Goal: Find specific page/section: Find specific page/section

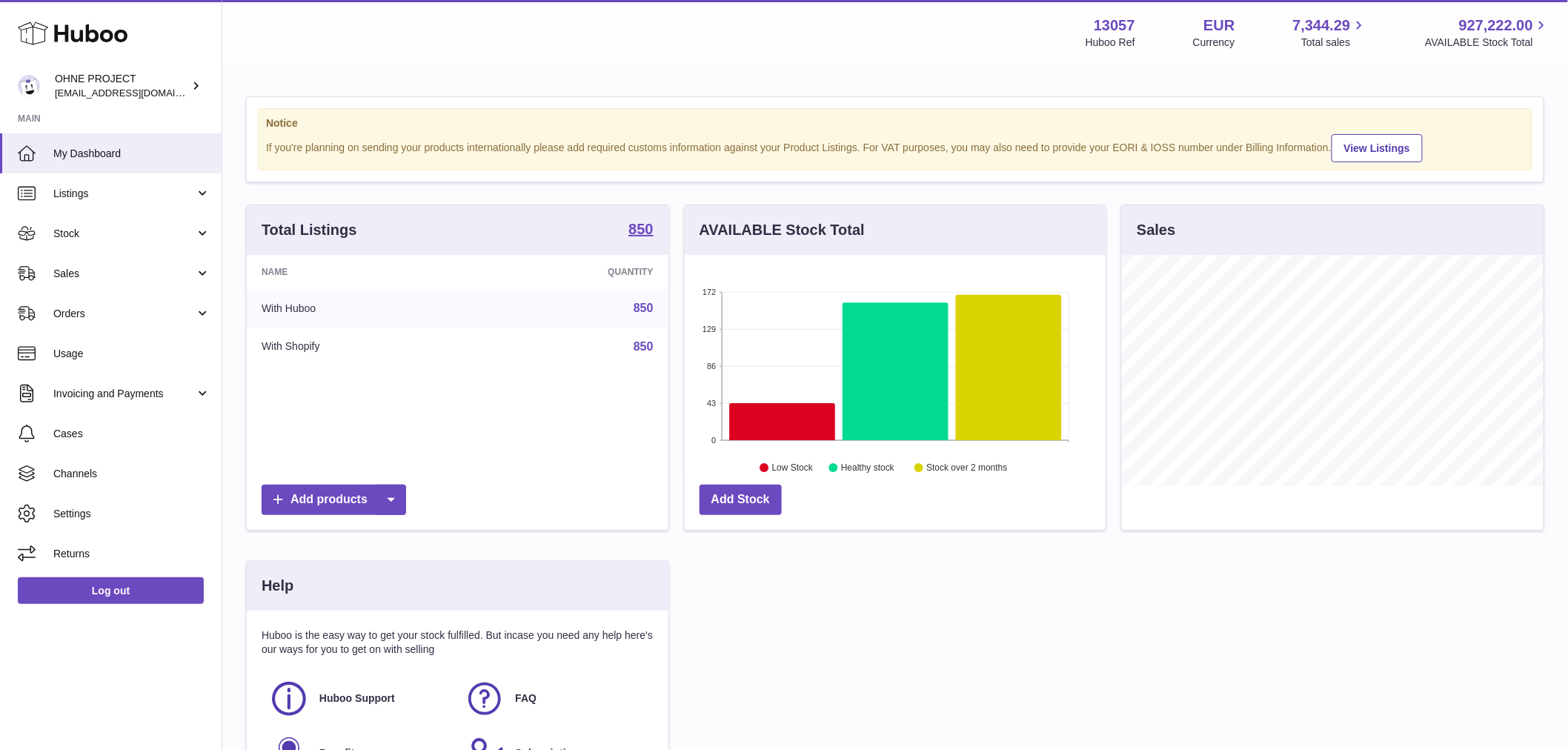
scroll to position [231, 425]
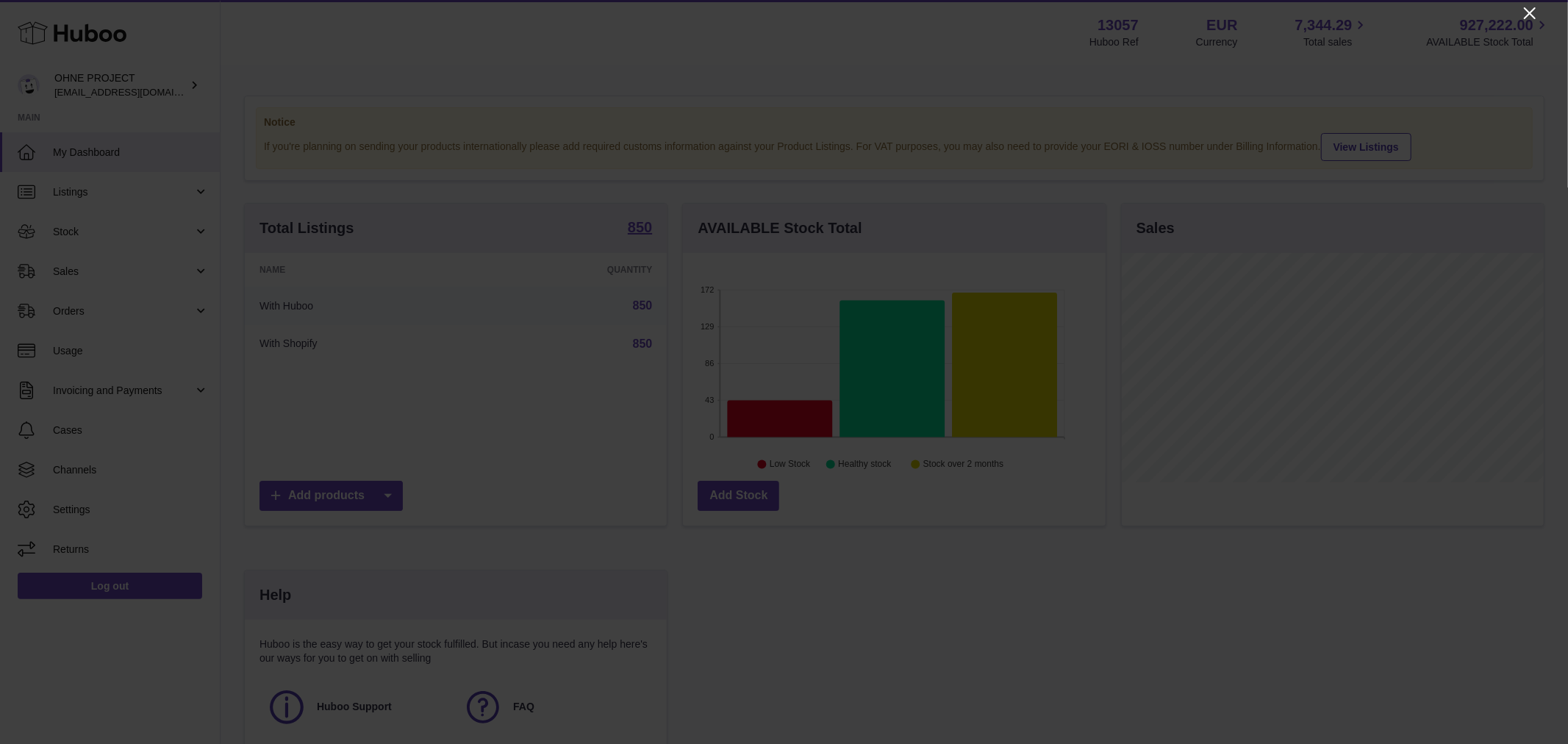
click at [1526, 5] on icon "Close" at bounding box center [1529, 12] width 17 height 17
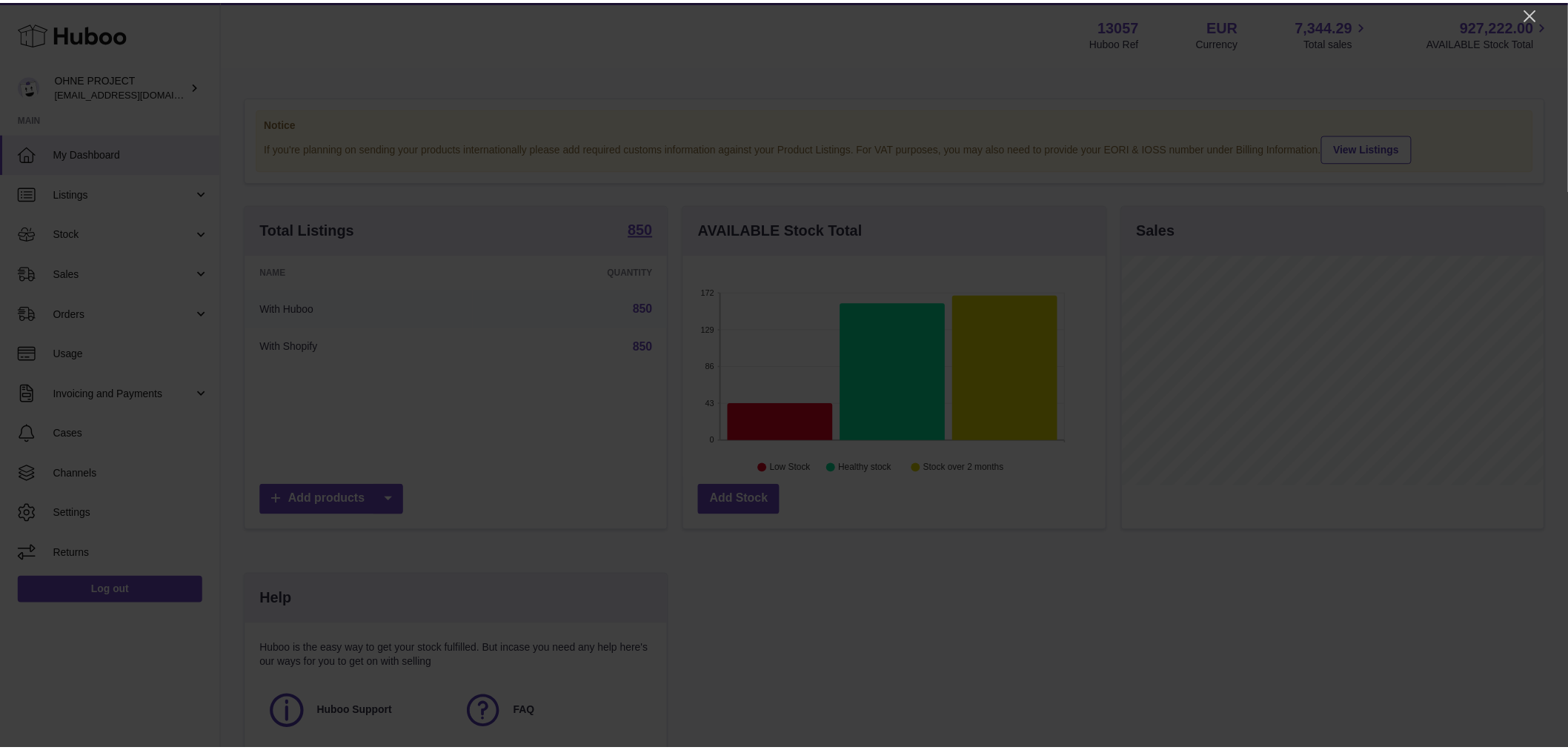
scroll to position [741077, 740517]
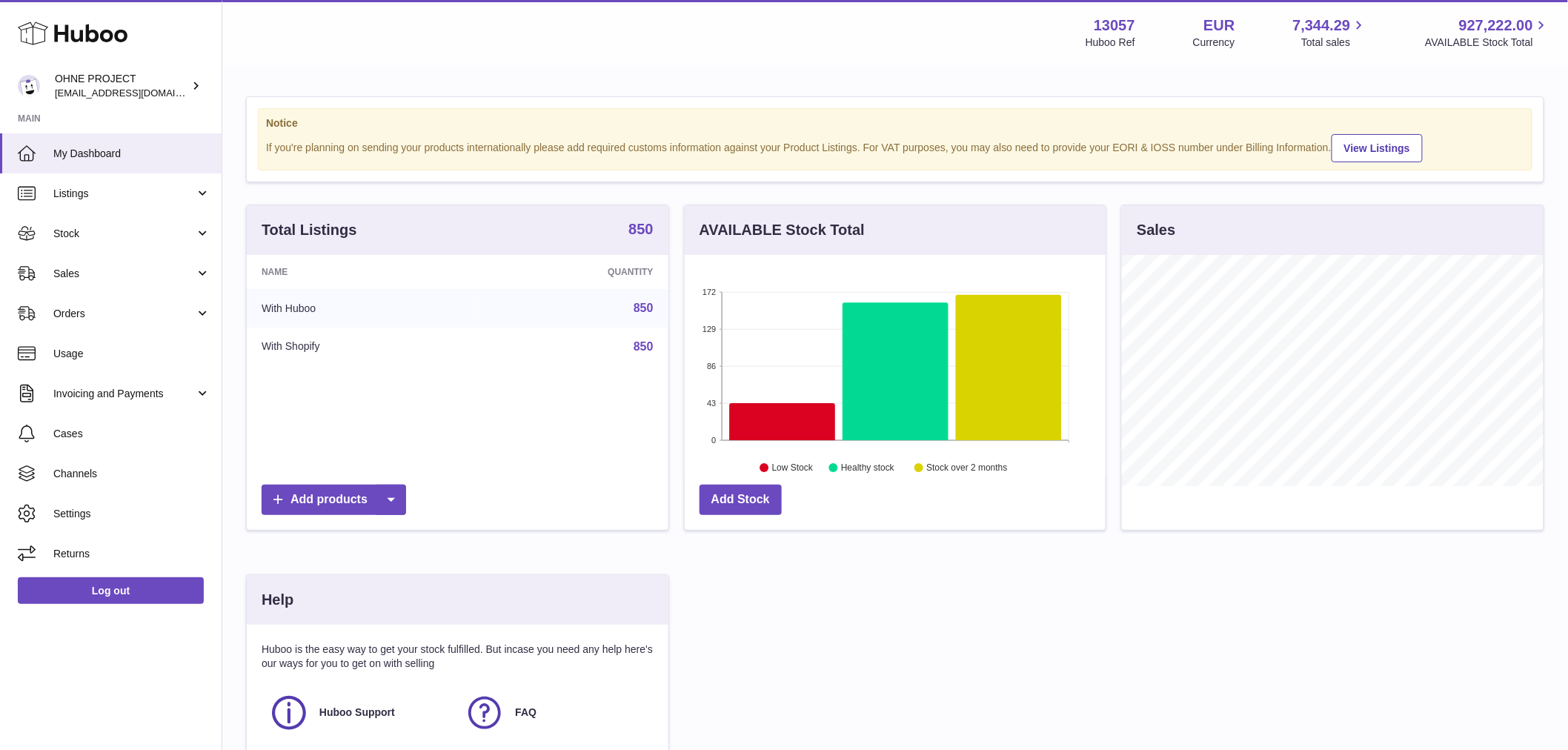
click at [634, 236] on strong "850" at bounding box center [641, 229] width 25 height 15
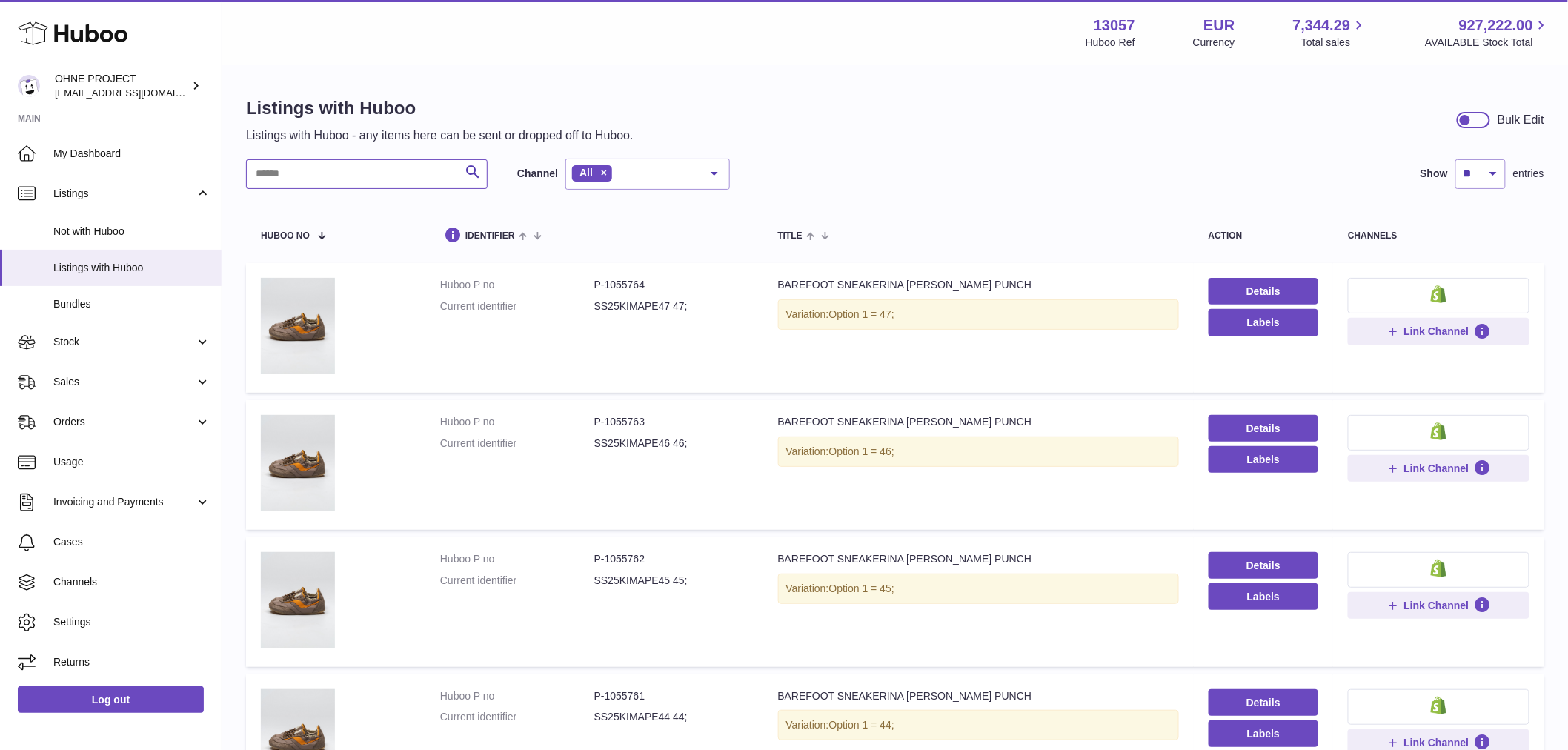
click at [349, 162] on input "text" at bounding box center [367, 174] width 242 height 30
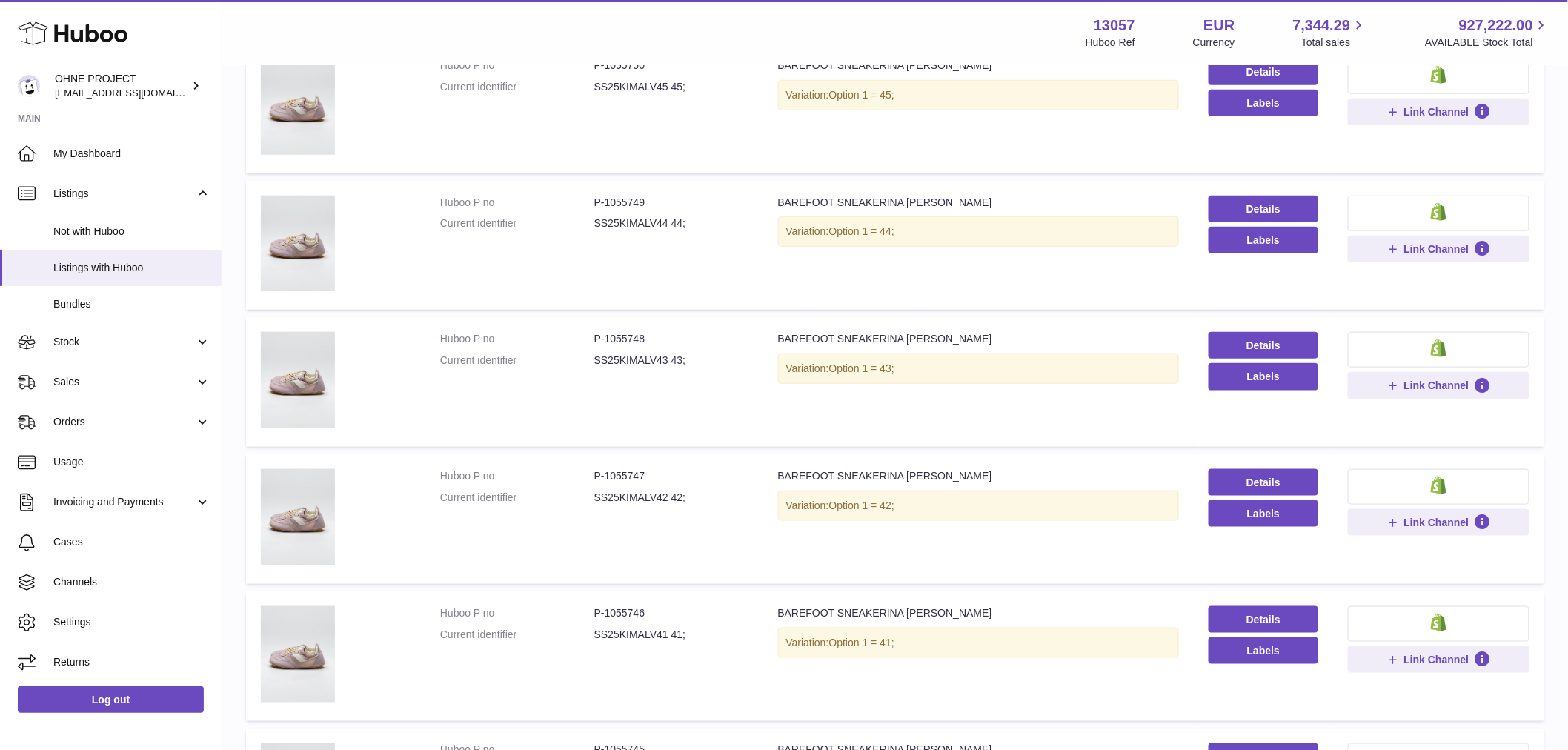
scroll to position [742, 0]
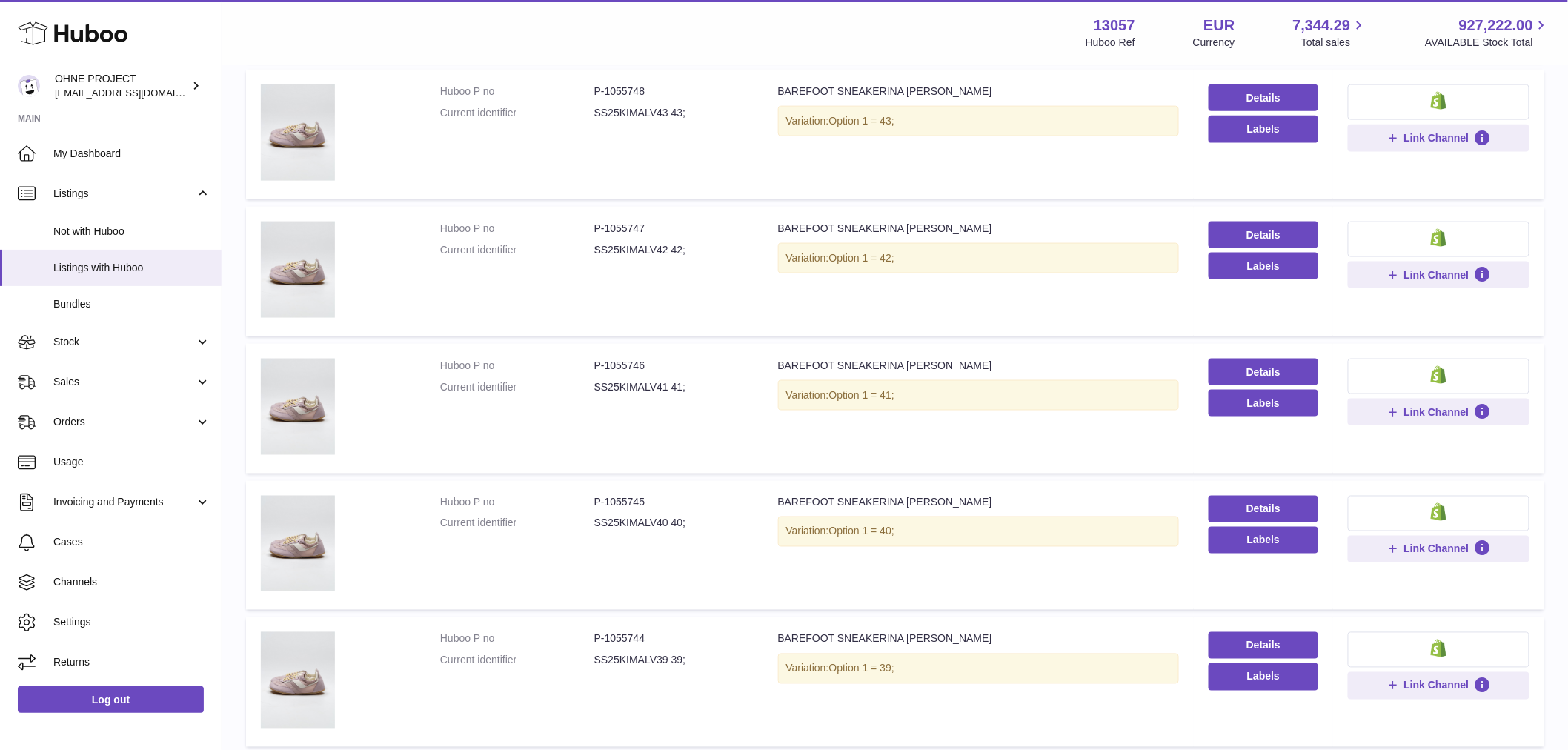
type input "**********"
drag, startPoint x: 602, startPoint y: 497, endPoint x: 653, endPoint y: 492, distance: 51.2
click at [653, 496] on dd "P-1055745" at bounding box center [671, 502] width 154 height 14
copy dd "1055745"
click at [604, 364] on dd "P-1055746" at bounding box center [671, 365] width 154 height 14
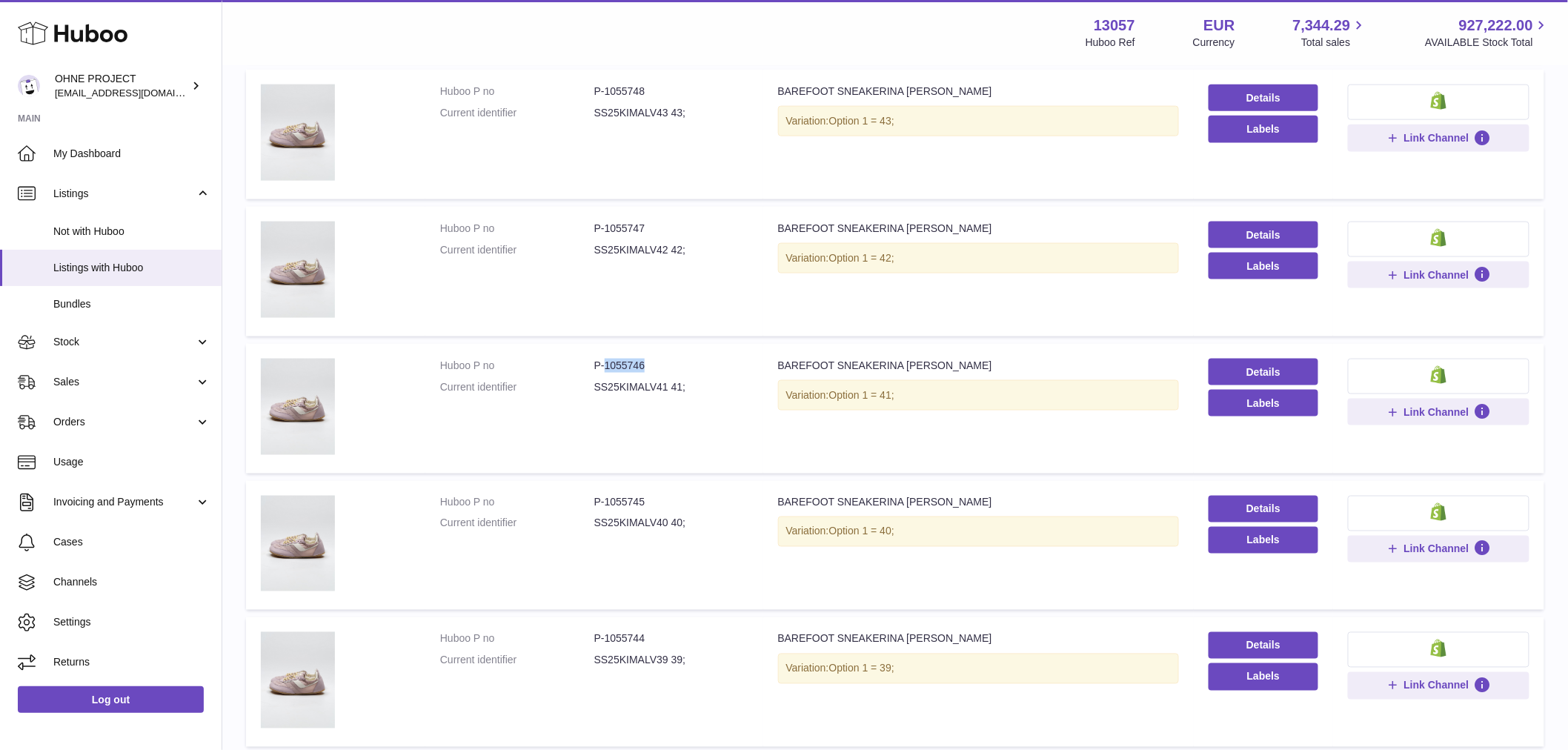
drag, startPoint x: 606, startPoint y: 359, endPoint x: 673, endPoint y: 365, distance: 67.3
click at [673, 365] on dd "P-1055746" at bounding box center [671, 365] width 154 height 14
copy dd "1055746"
drag, startPoint x: 603, startPoint y: 226, endPoint x: 664, endPoint y: 235, distance: 61.7
click at [663, 235] on dl "Huboo P no P-1055747 Current identifier SS25KIMALV42 42;" at bounding box center [594, 243] width 308 height 43
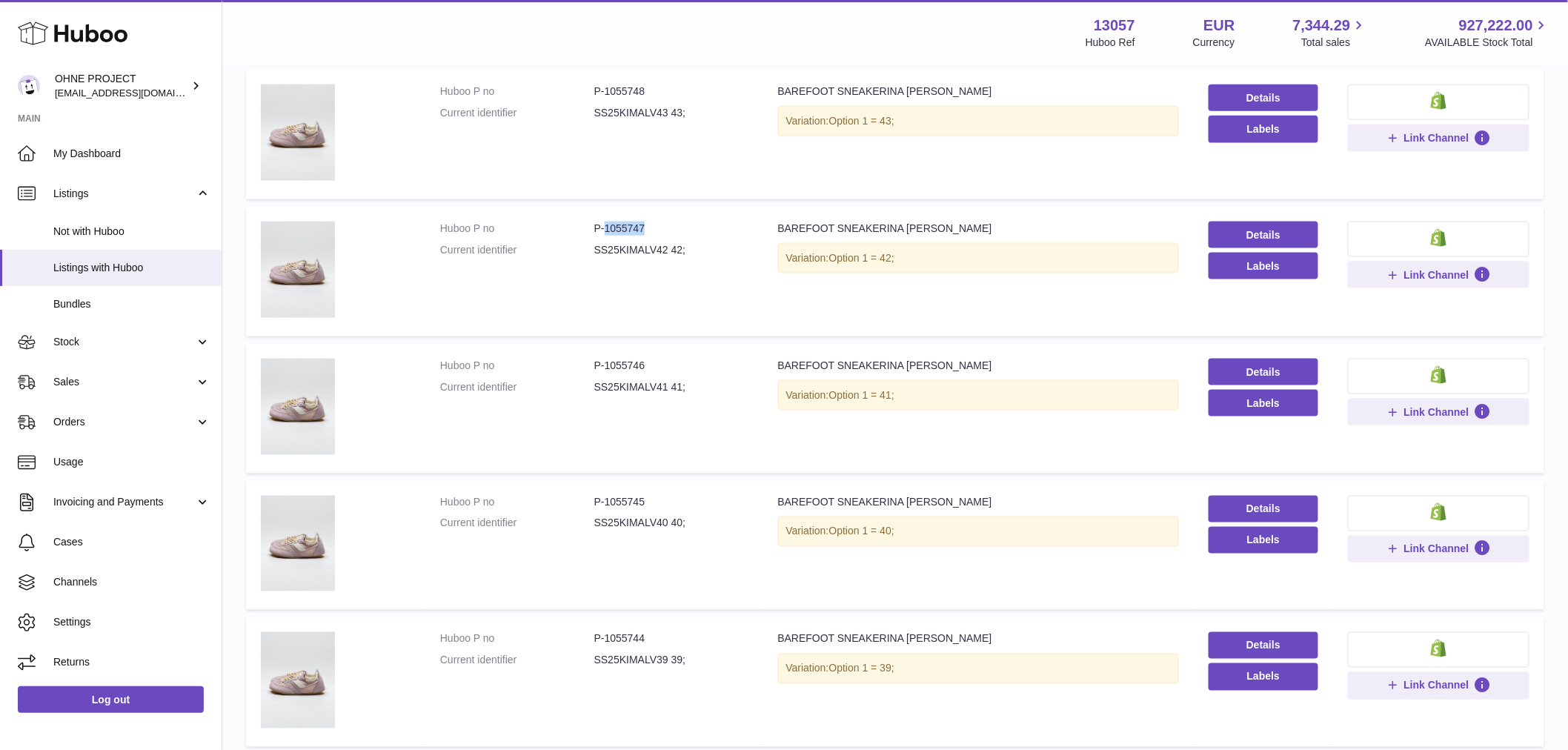
copy dd "1055747"
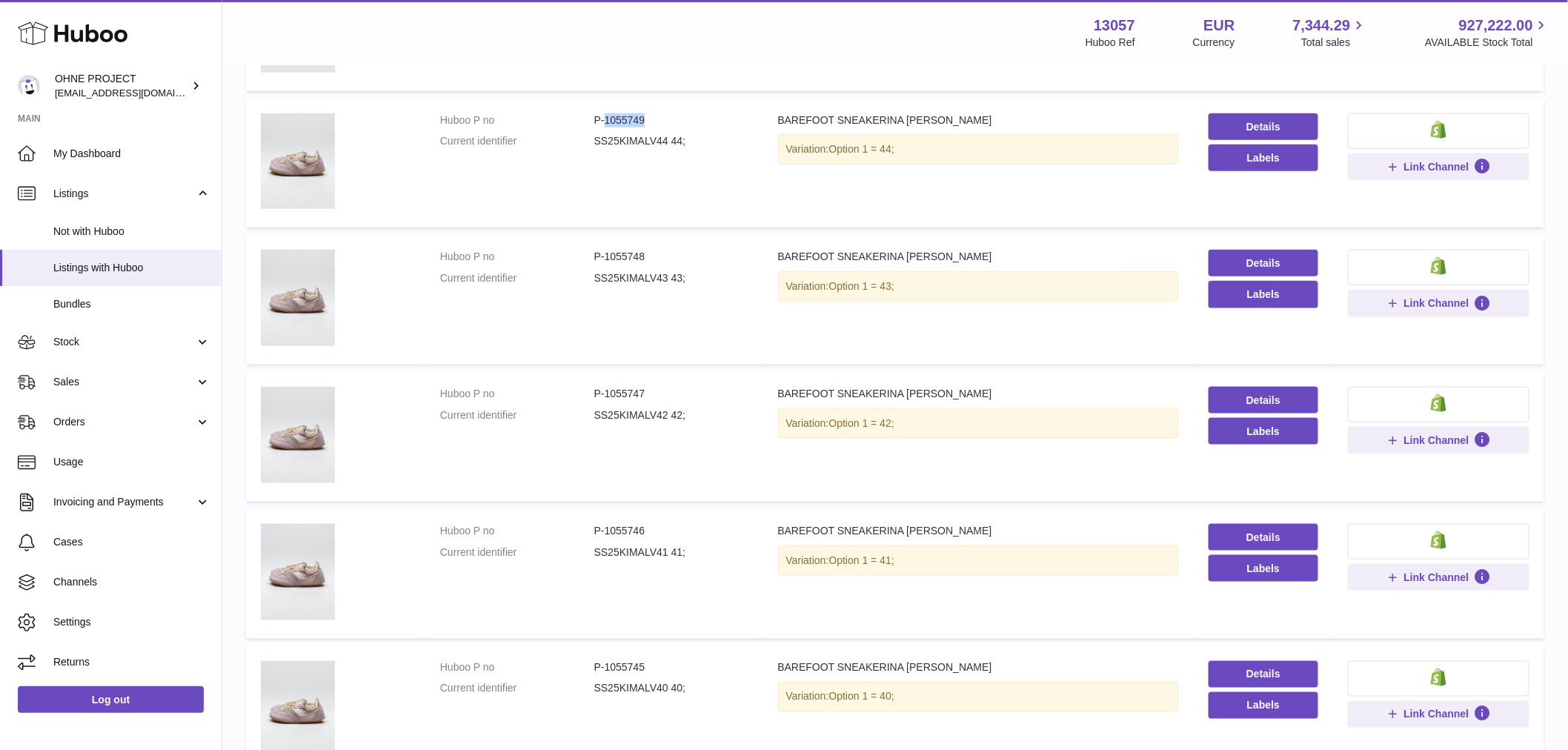
drag, startPoint x: 602, startPoint y: 116, endPoint x: 649, endPoint y: 116, distance: 47.0
click at [649, 116] on dd "P-1055749" at bounding box center [671, 120] width 154 height 14
copy dd "1055749"
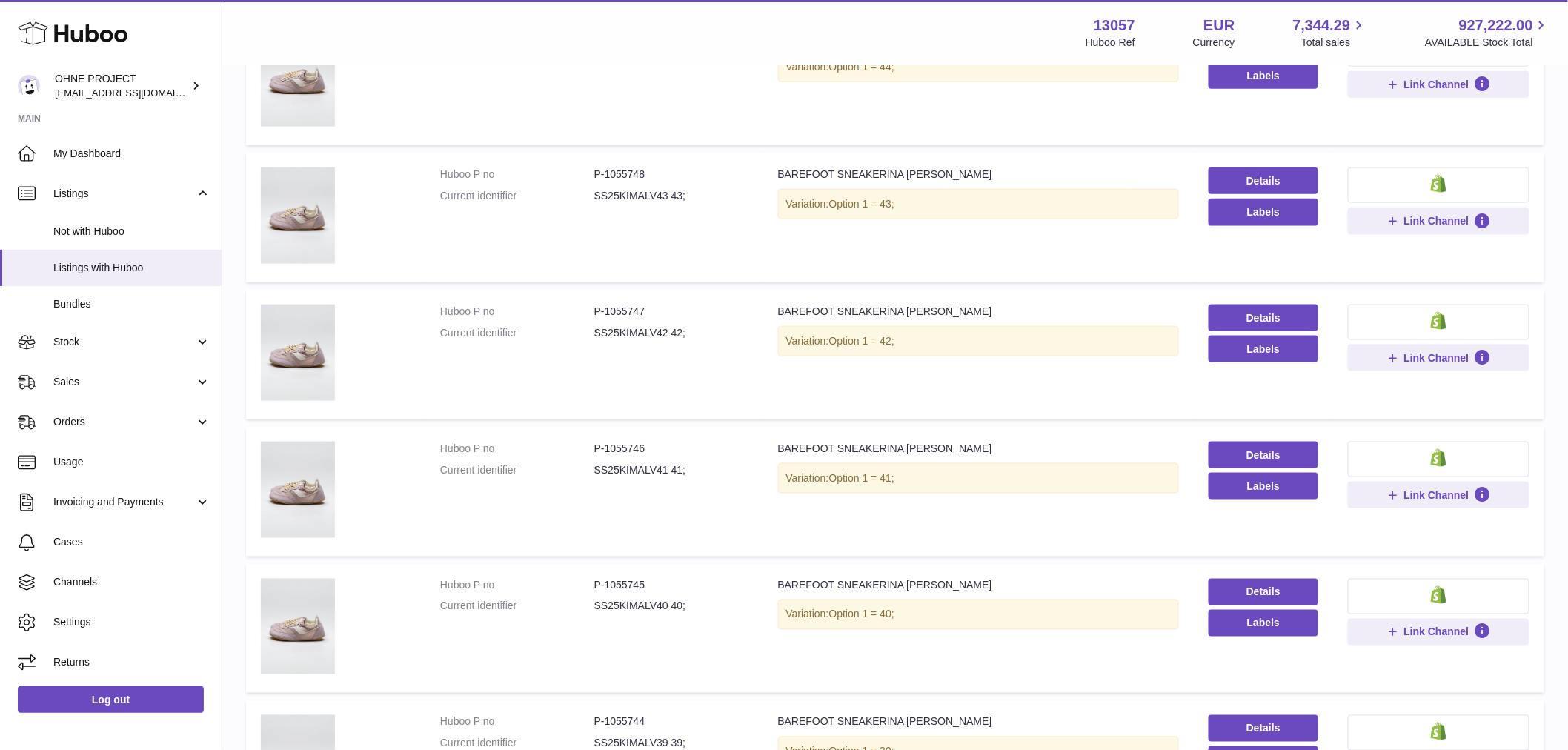
scroll to position [824, 0]
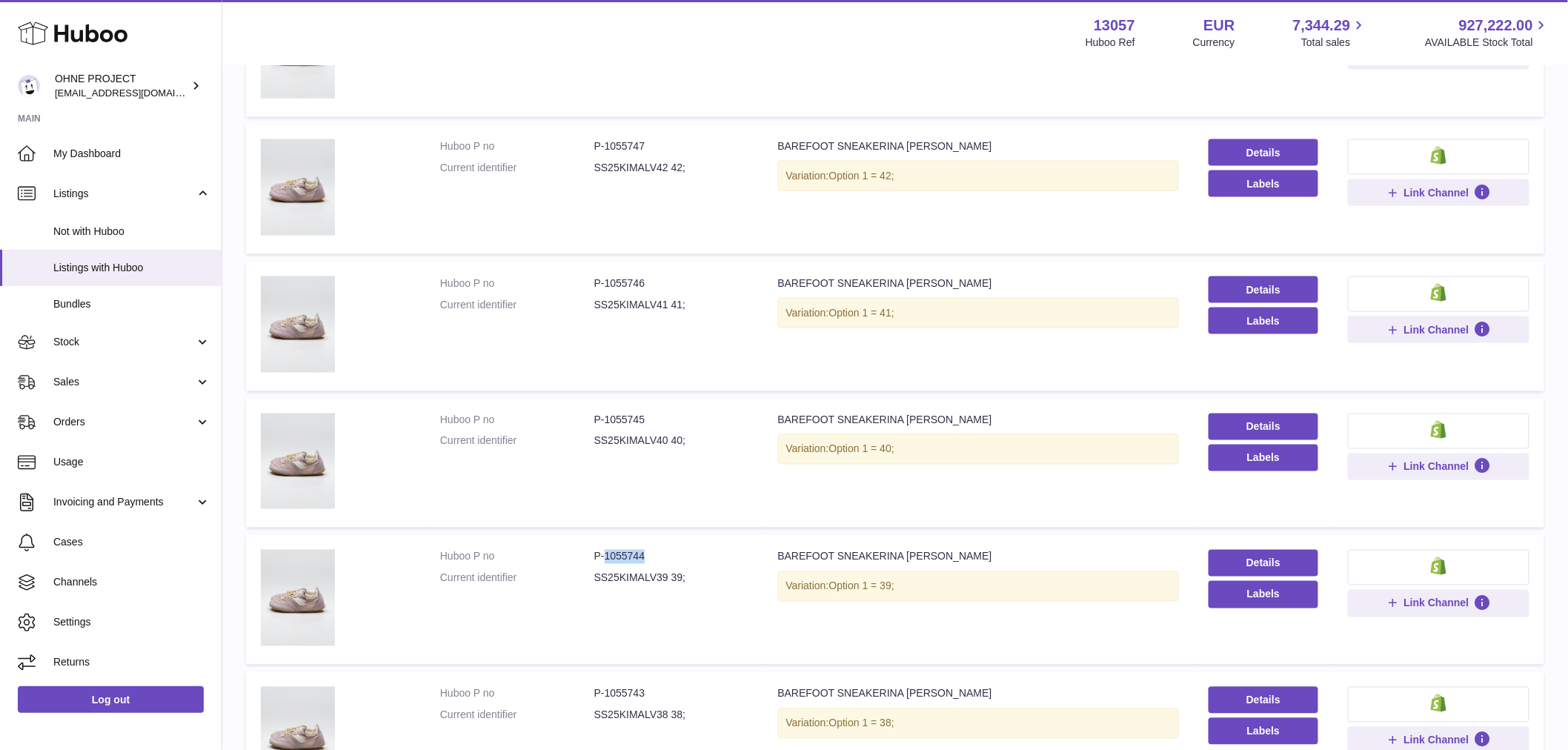
drag, startPoint x: 610, startPoint y: 558, endPoint x: 668, endPoint y: 557, distance: 58.0
click at [668, 557] on dd "P-1055744" at bounding box center [671, 557] width 154 height 14
copy dd "1055744"
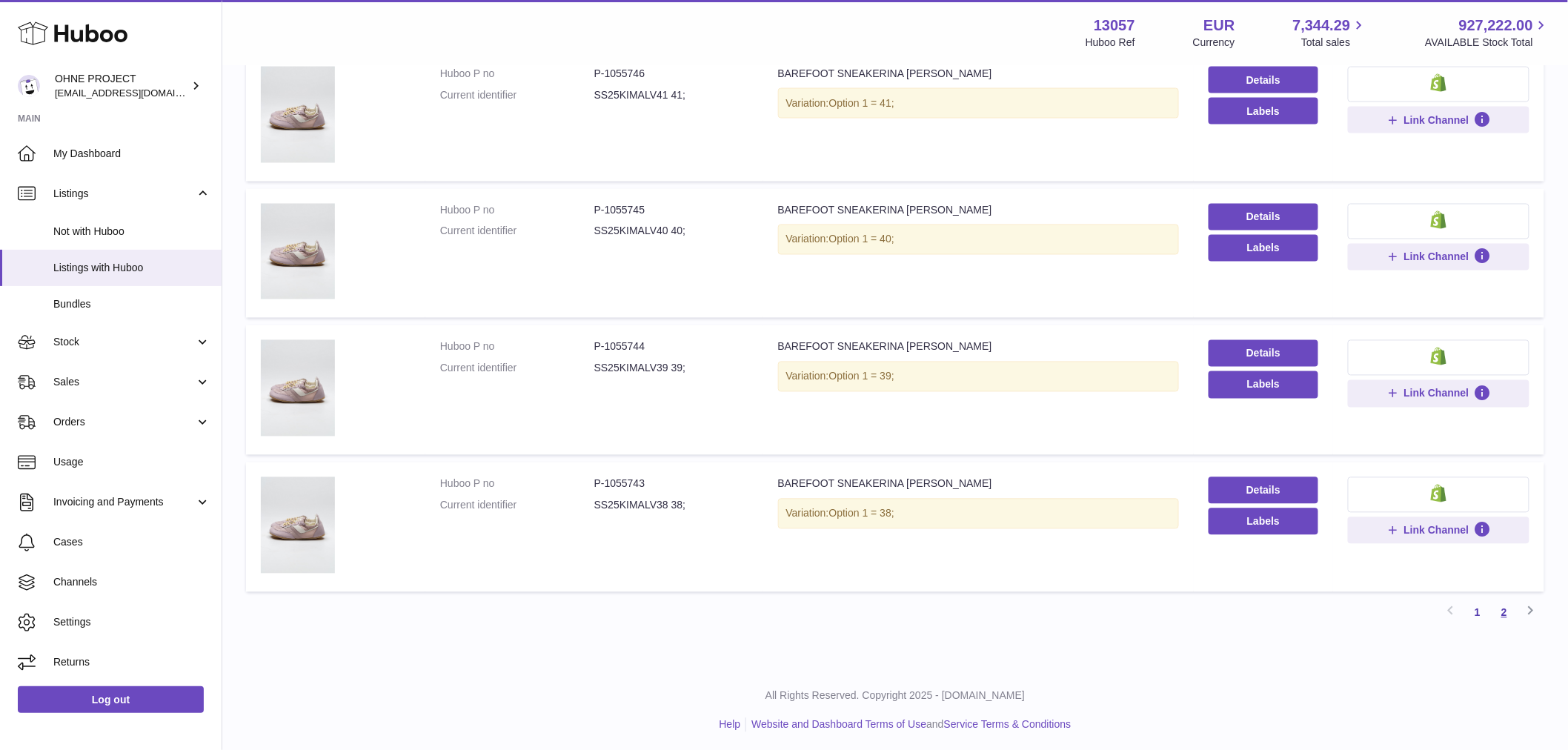
click at [1503, 608] on link "2" at bounding box center [1504, 613] width 27 height 27
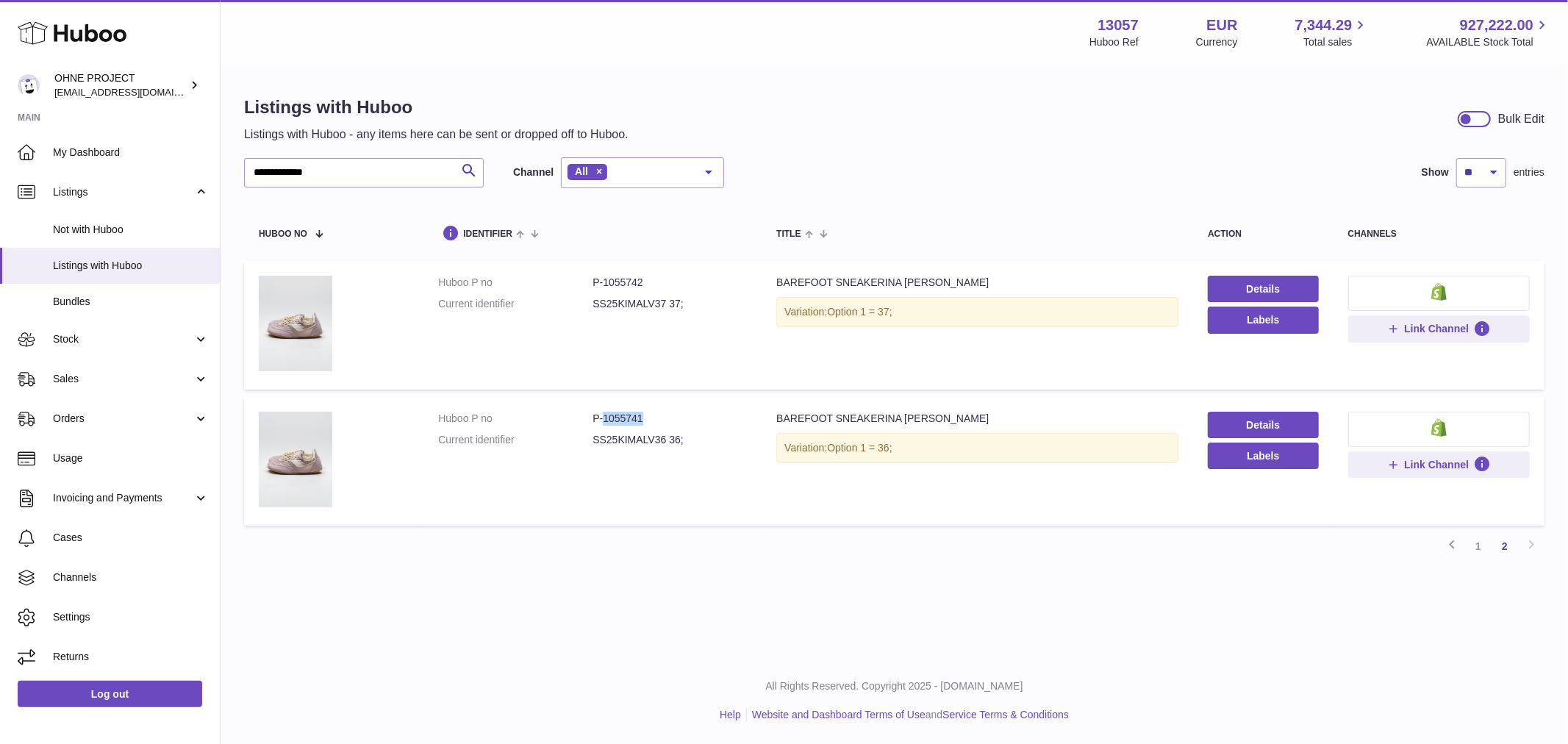
drag, startPoint x: 601, startPoint y: 415, endPoint x: 664, endPoint y: 422, distance: 63.4
click at [664, 422] on dd "P-1055741" at bounding box center [670, 418] width 154 height 14
copy dd "1055741"
click at [1475, 542] on link "1" at bounding box center [1478, 547] width 26 height 26
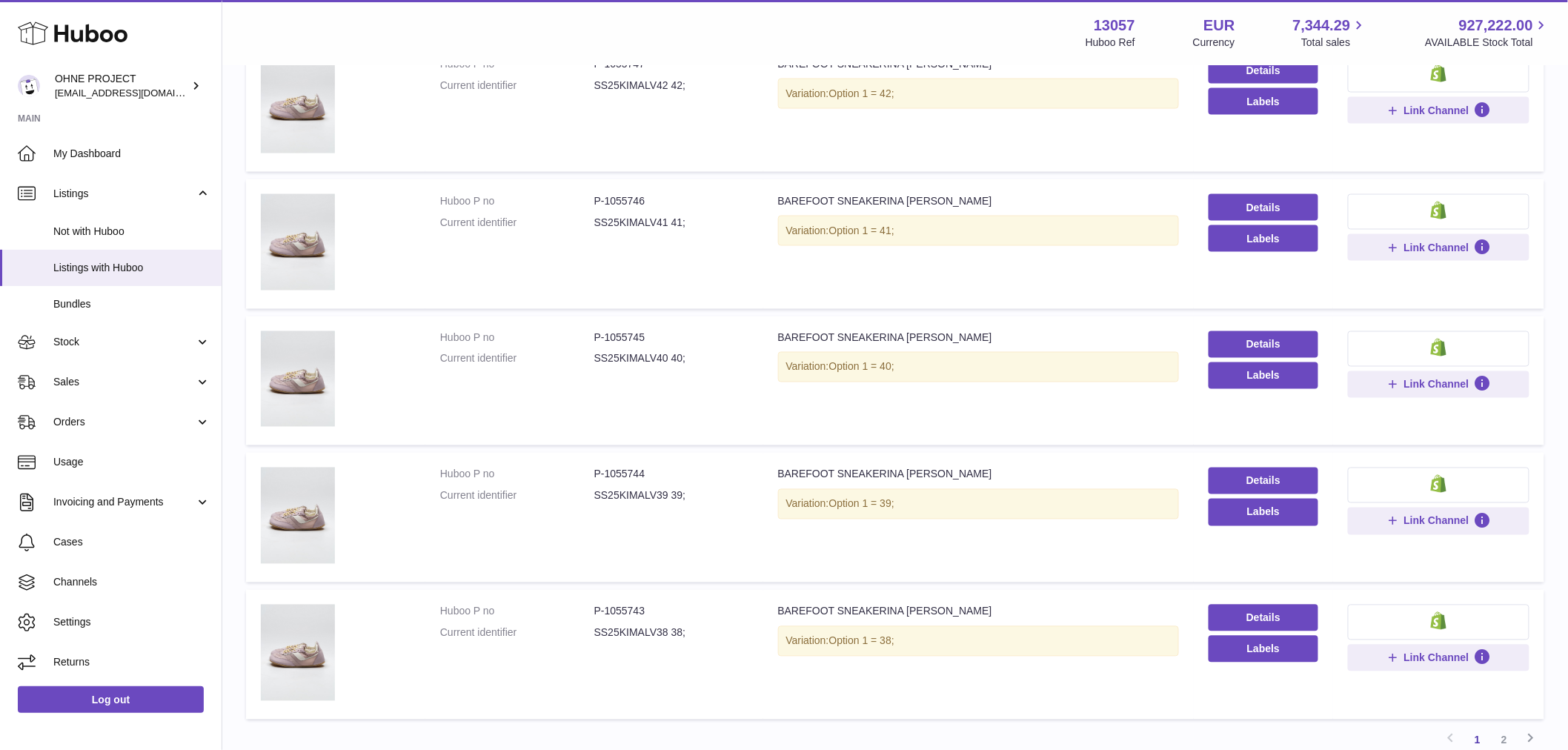
scroll to position [1033, 0]
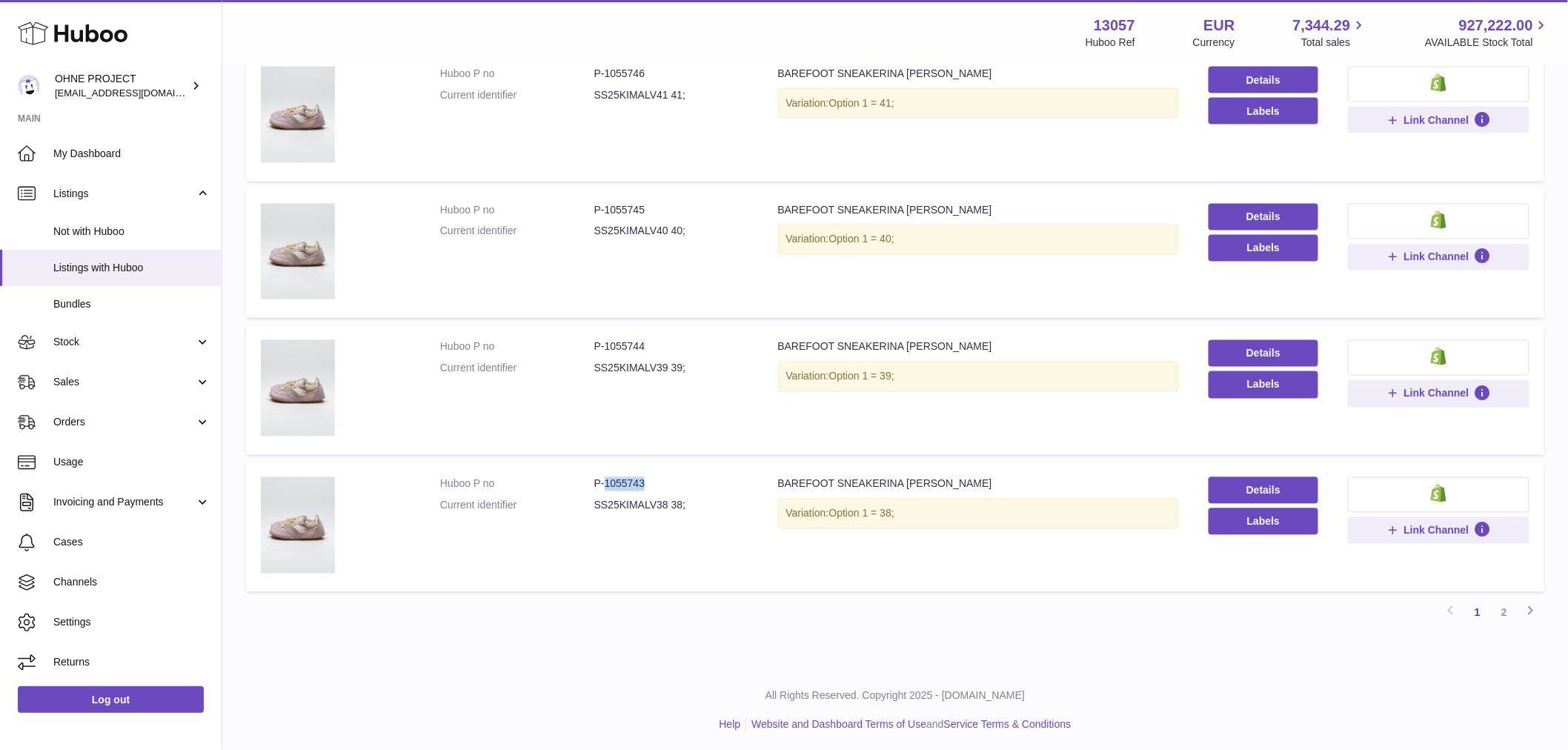
drag, startPoint x: 603, startPoint y: 479, endPoint x: 661, endPoint y: 471, distance: 58.5
click at [661, 471] on td "Huboo P no P-1055743 Current identifier SS25KIMALV38 38;" at bounding box center [594, 527] width 338 height 130
copy dd "1055743"
click at [1508, 608] on link "2" at bounding box center [1504, 613] width 27 height 27
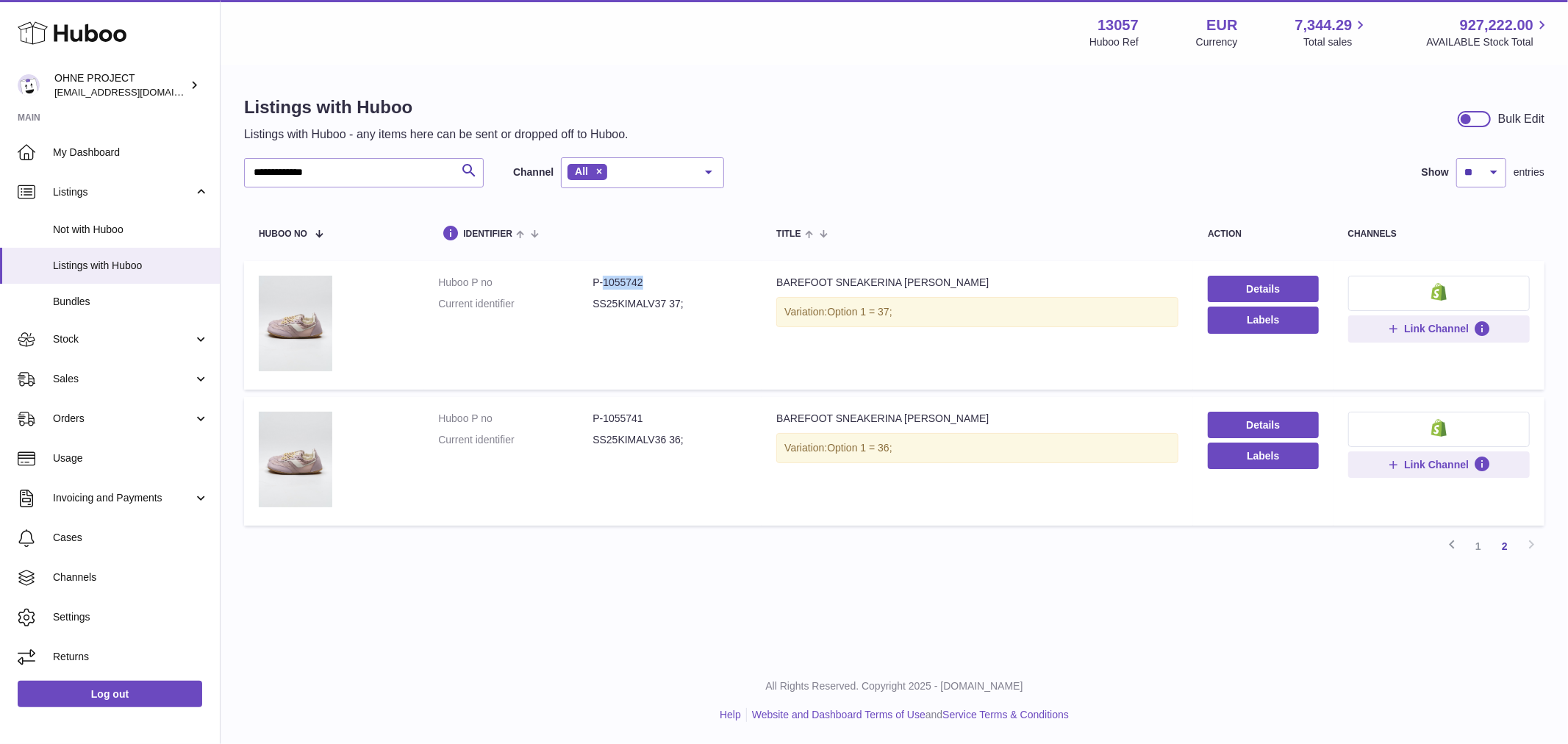
drag, startPoint x: 603, startPoint y: 282, endPoint x: 653, endPoint y: 270, distance: 51.4
click at [653, 270] on td "Huboo P no P-1055742 Current identifier SS25KIMALV37 37;" at bounding box center [592, 326] width 338 height 129
copy dd "1055742"
click at [1479, 545] on link "1" at bounding box center [1478, 547] width 26 height 26
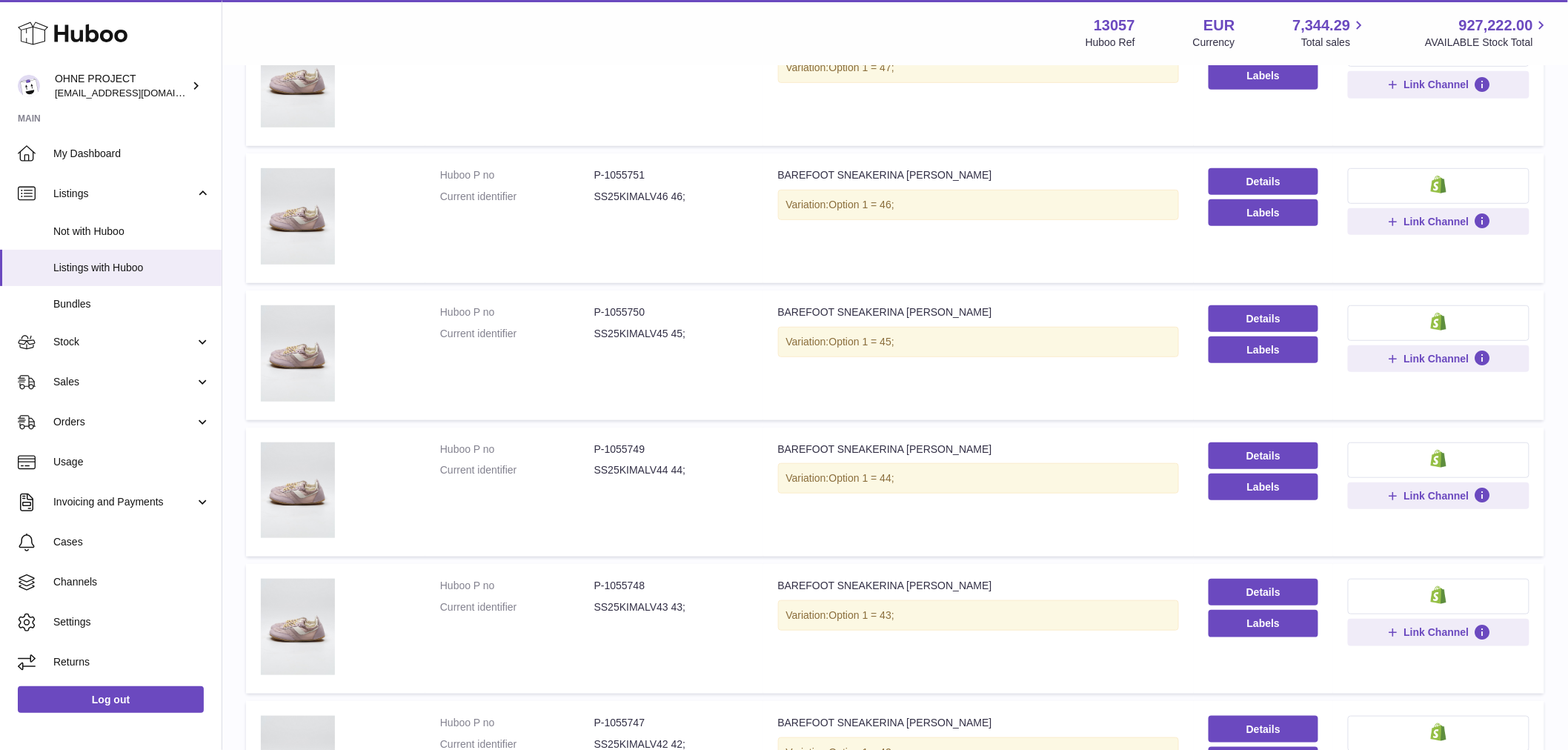
scroll to position [411, 0]
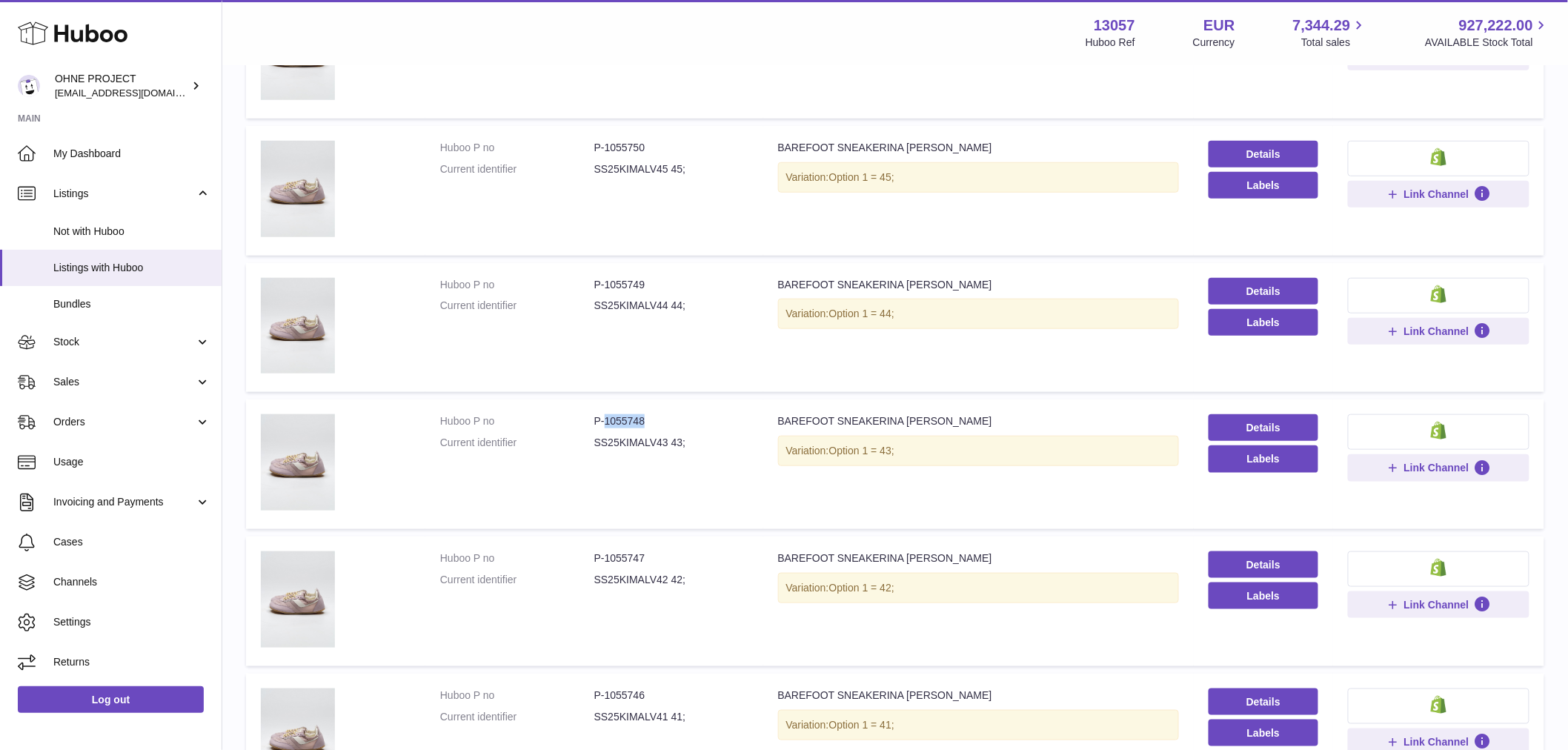
drag, startPoint x: 602, startPoint y: 423, endPoint x: 648, endPoint y: 421, distance: 46.0
click at [648, 421] on dd "P-1055748" at bounding box center [671, 421] width 154 height 14
copy dd "1055748"
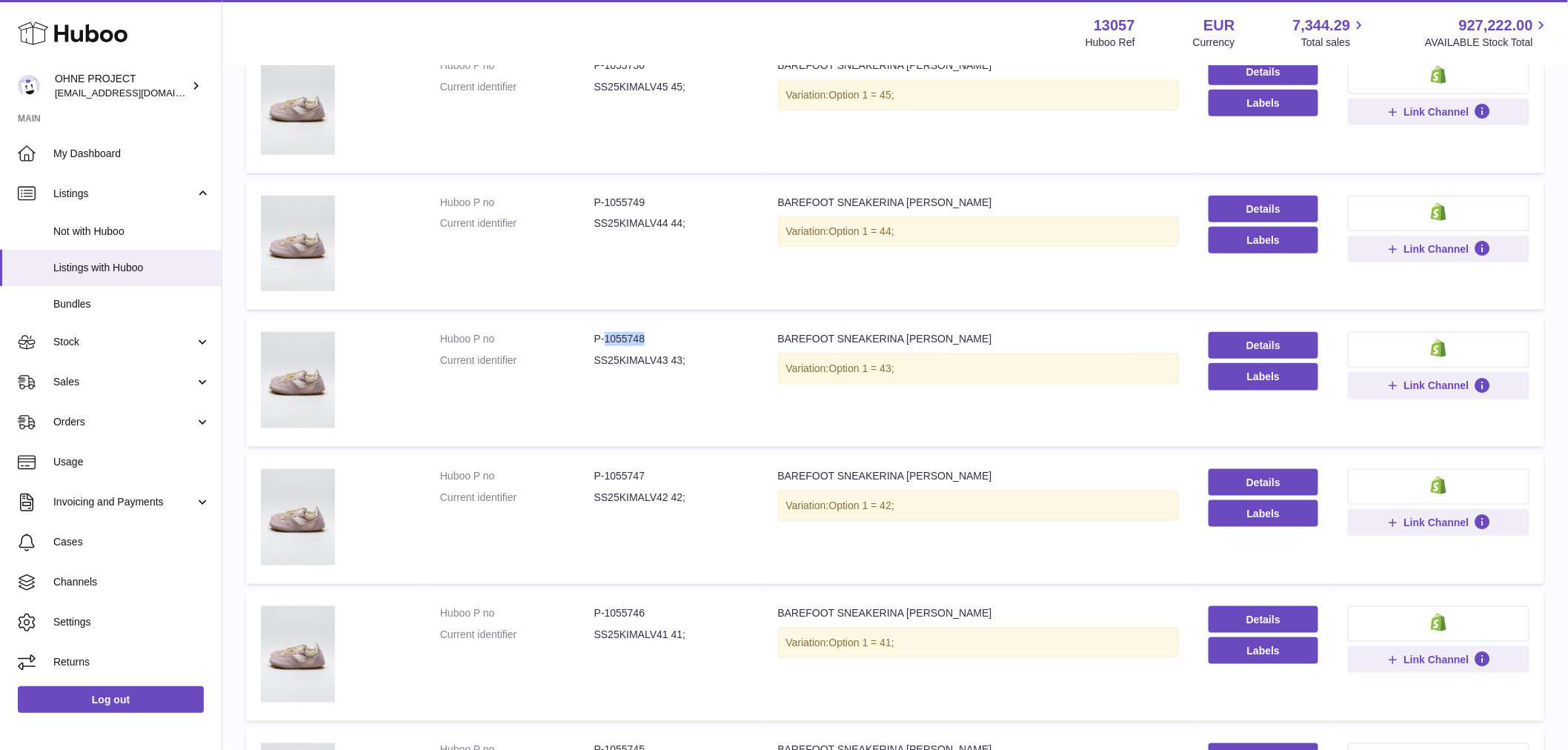
scroll to position [658, 0]
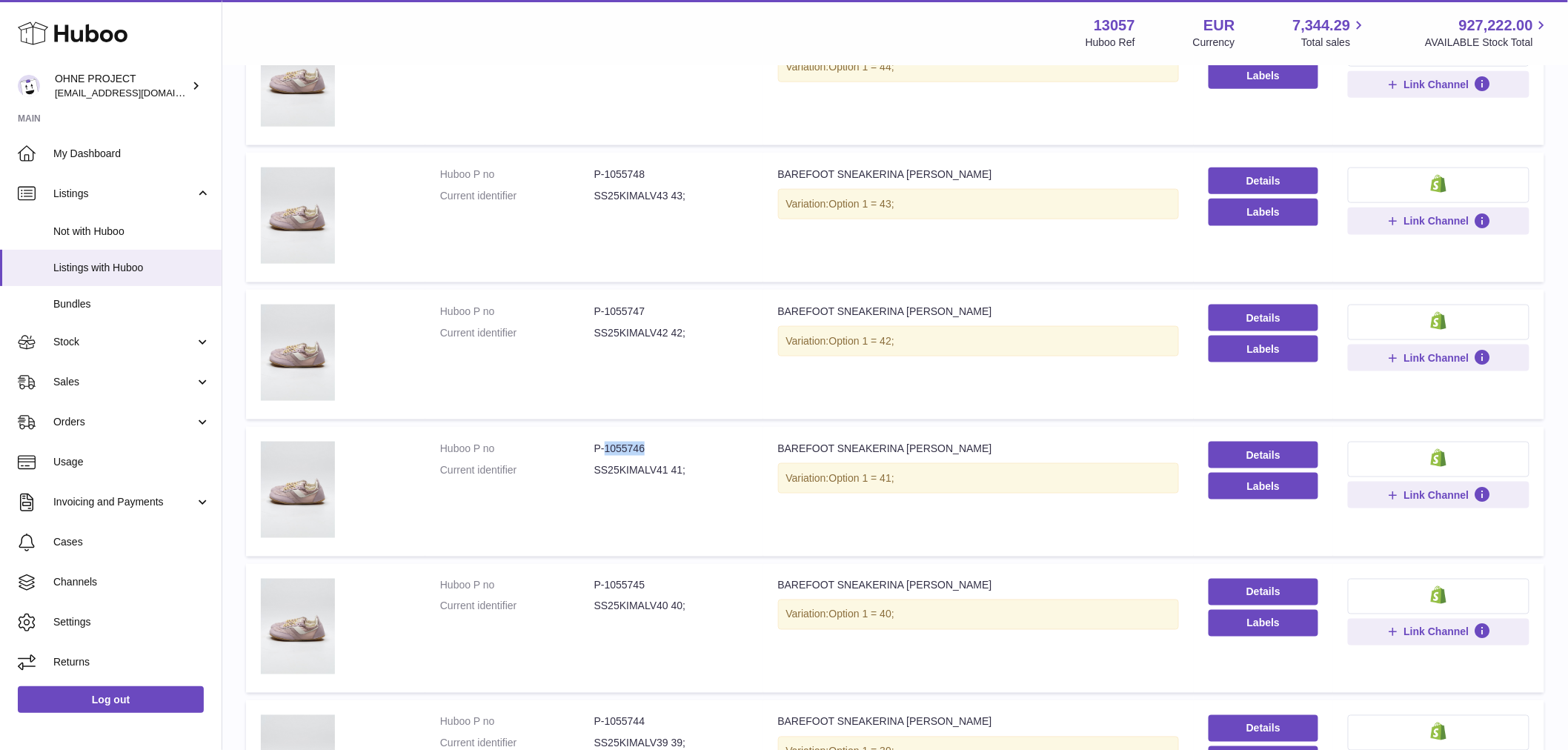
drag, startPoint x: 601, startPoint y: 446, endPoint x: 700, endPoint y: 446, distance: 99.0
click at [700, 446] on dd "P-1055746" at bounding box center [671, 448] width 154 height 14
copy dd "1055746"
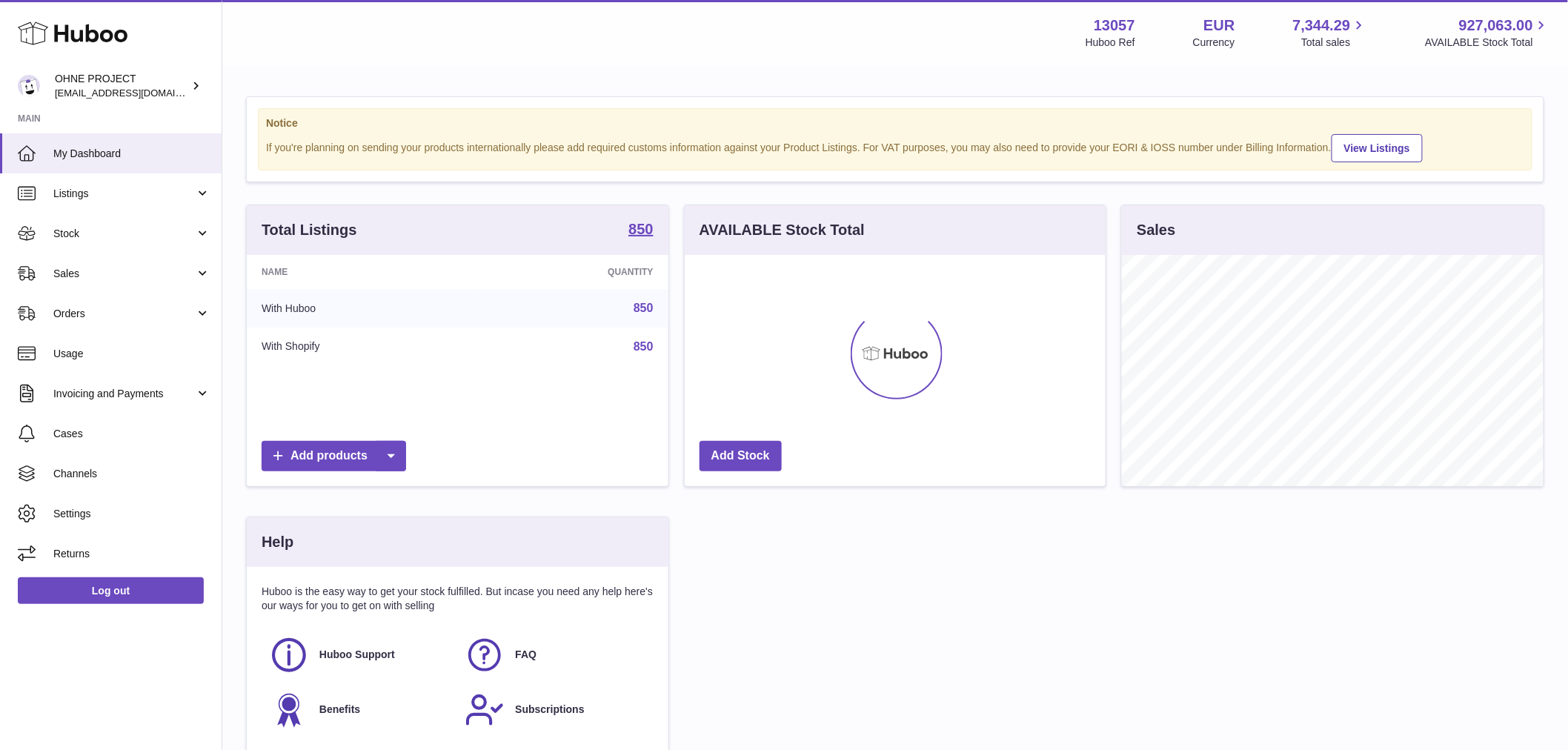
scroll to position [231, 421]
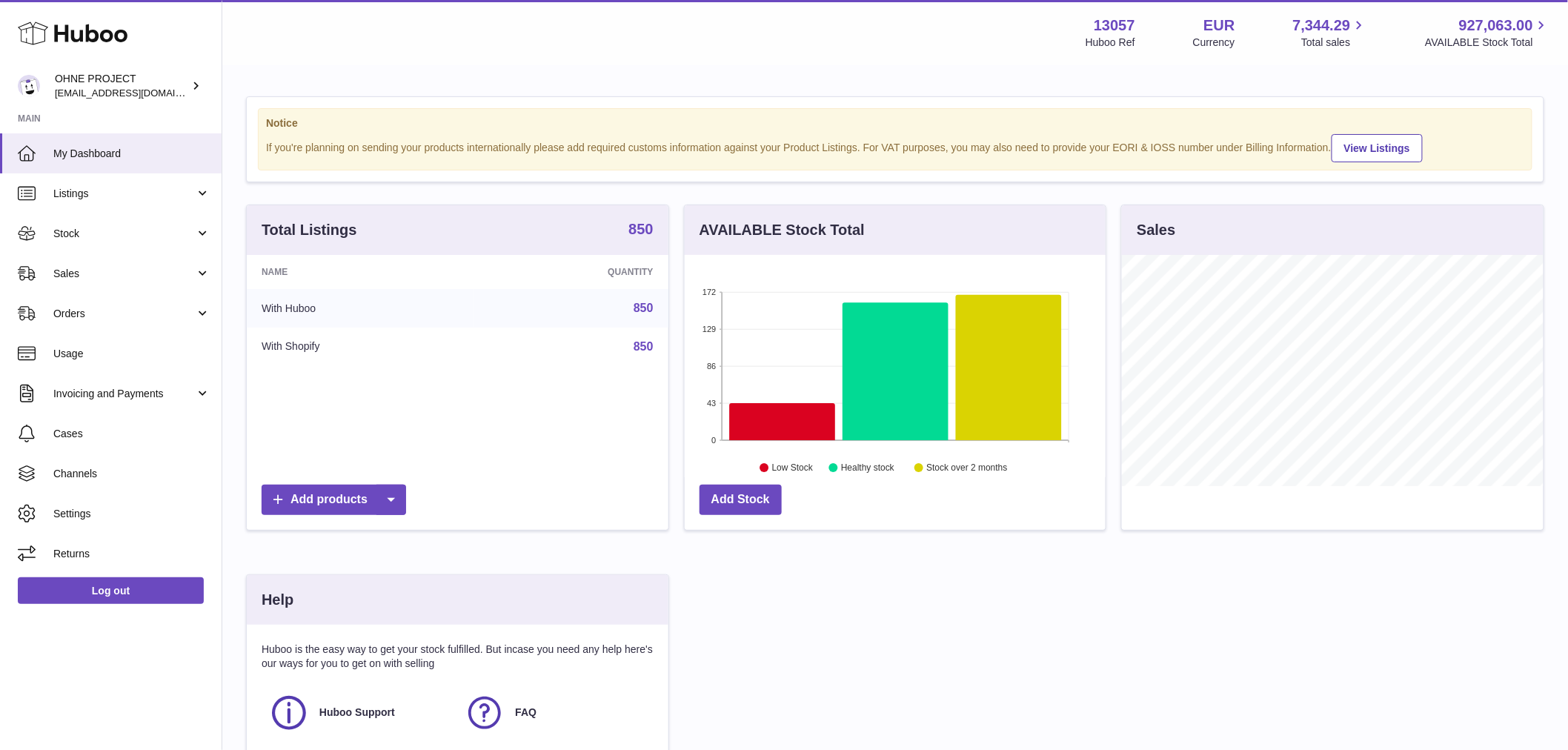
click at [640, 236] on strong "850" at bounding box center [641, 229] width 25 height 15
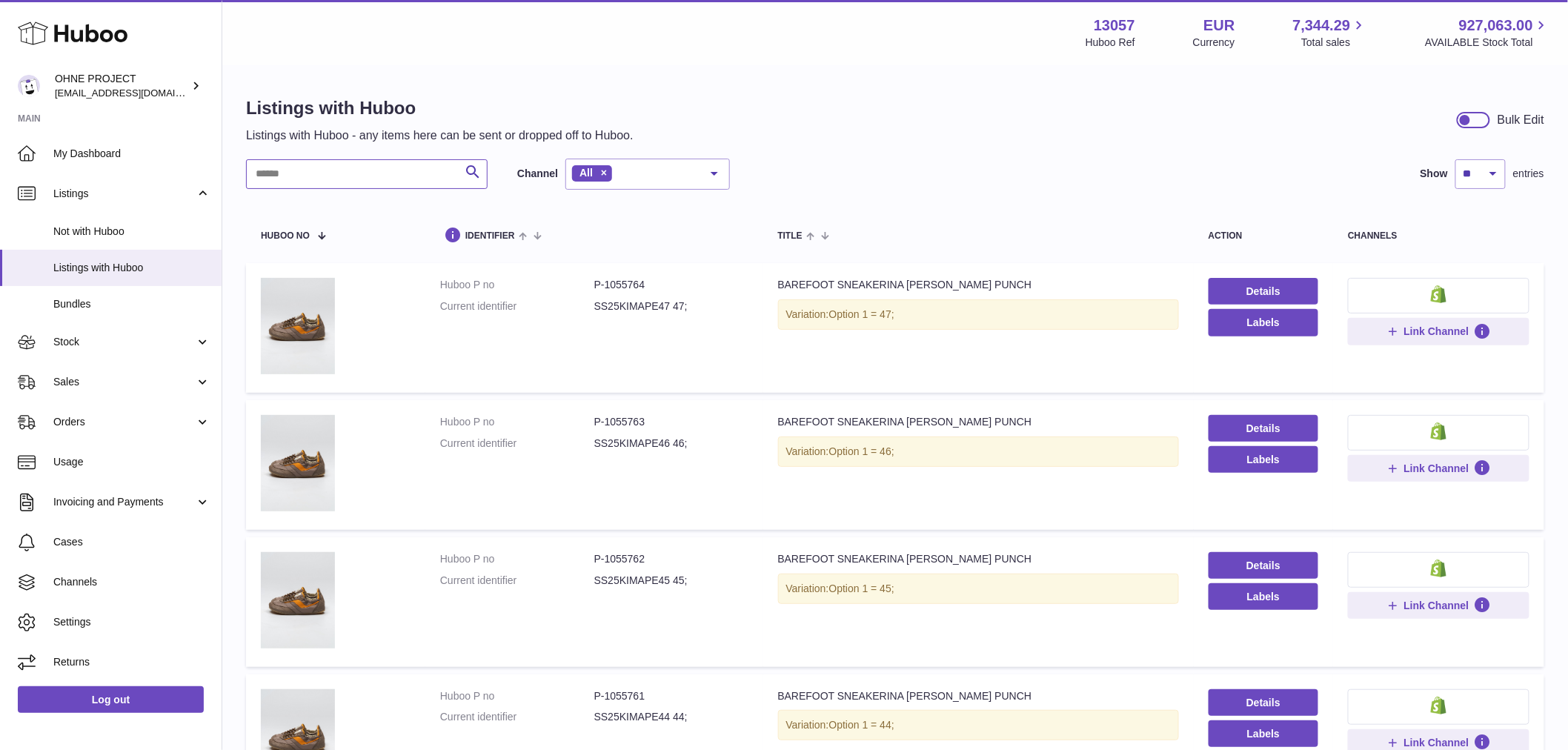
click at [369, 162] on input "text" at bounding box center [367, 174] width 242 height 30
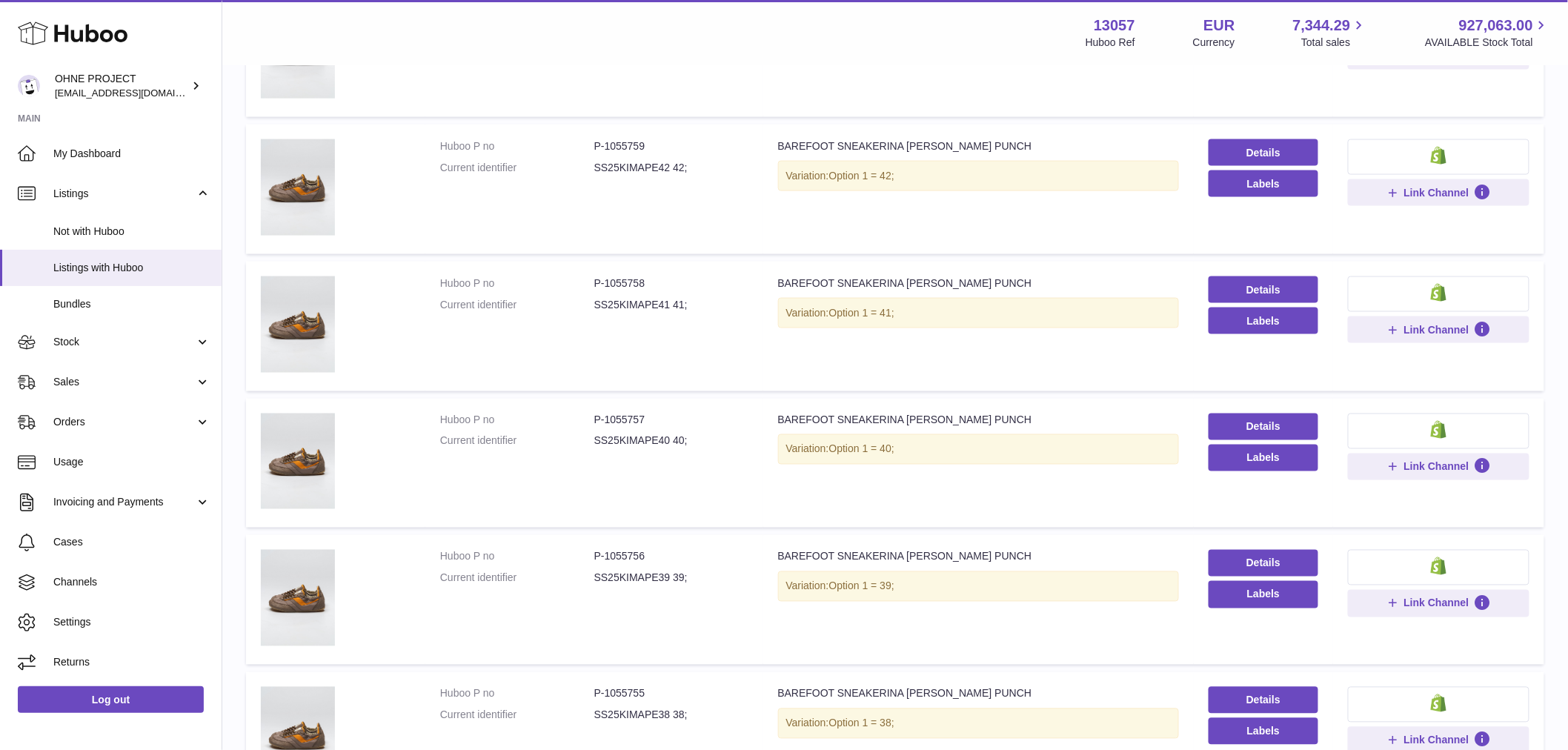
scroll to position [1033, 0]
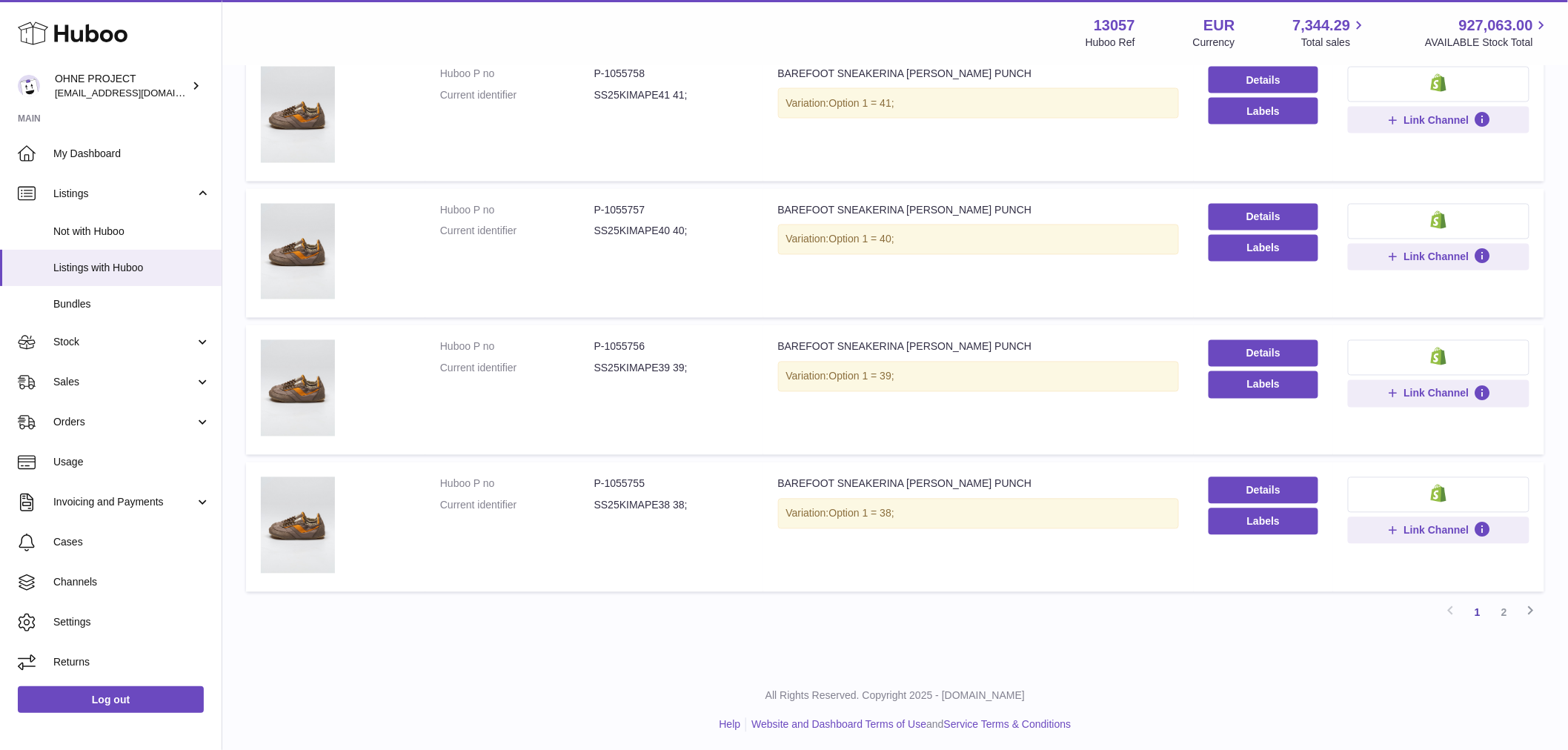
type input "**********"
drag, startPoint x: 603, startPoint y: 480, endPoint x: 668, endPoint y: 481, distance: 65.0
click at [668, 481] on dd "P-1055755" at bounding box center [671, 484] width 154 height 14
copy dd "1055755"
drag, startPoint x: 602, startPoint y: 346, endPoint x: 683, endPoint y: 343, distance: 81.1
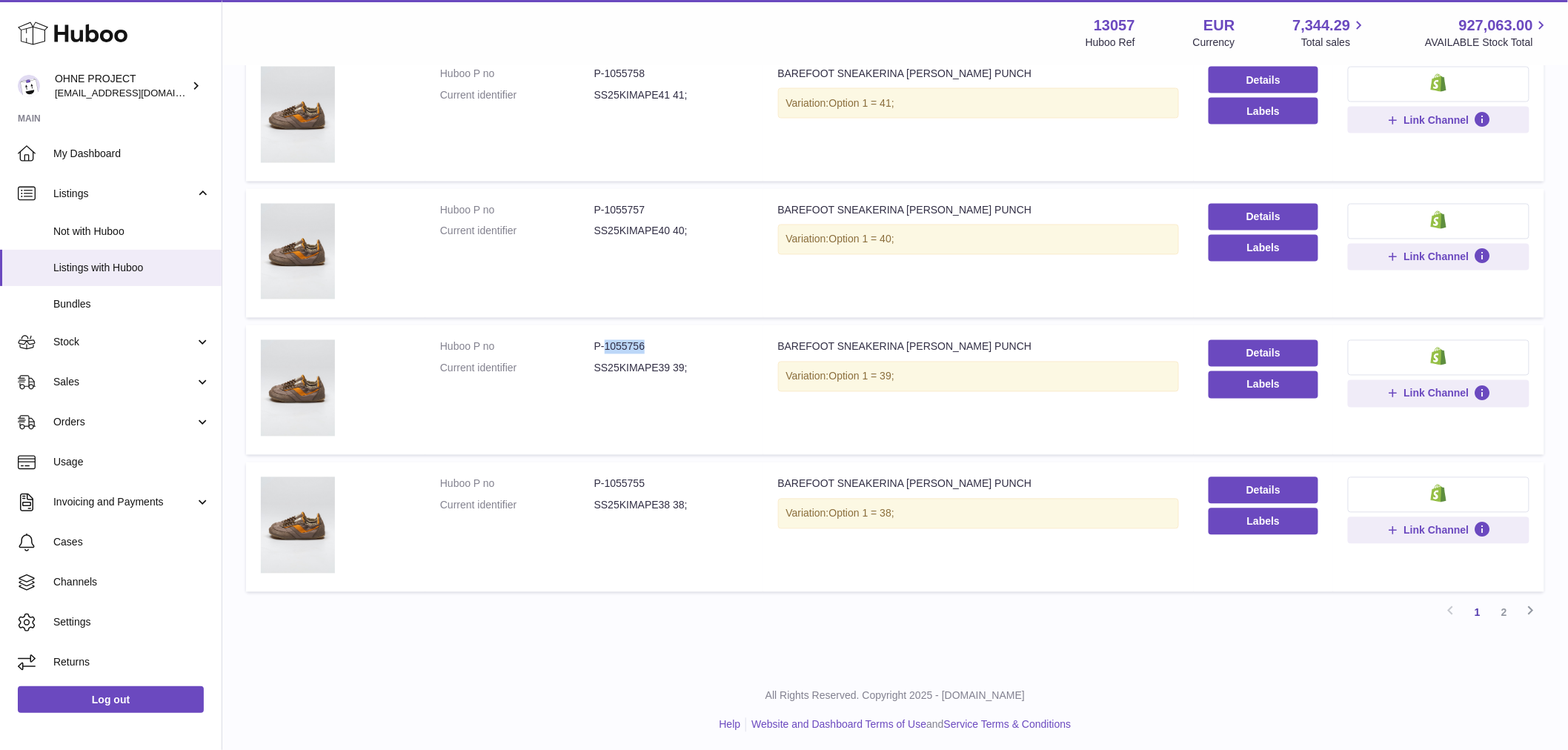
click at [683, 343] on dd "P-1055756" at bounding box center [671, 347] width 154 height 14
copy dd "1055756"
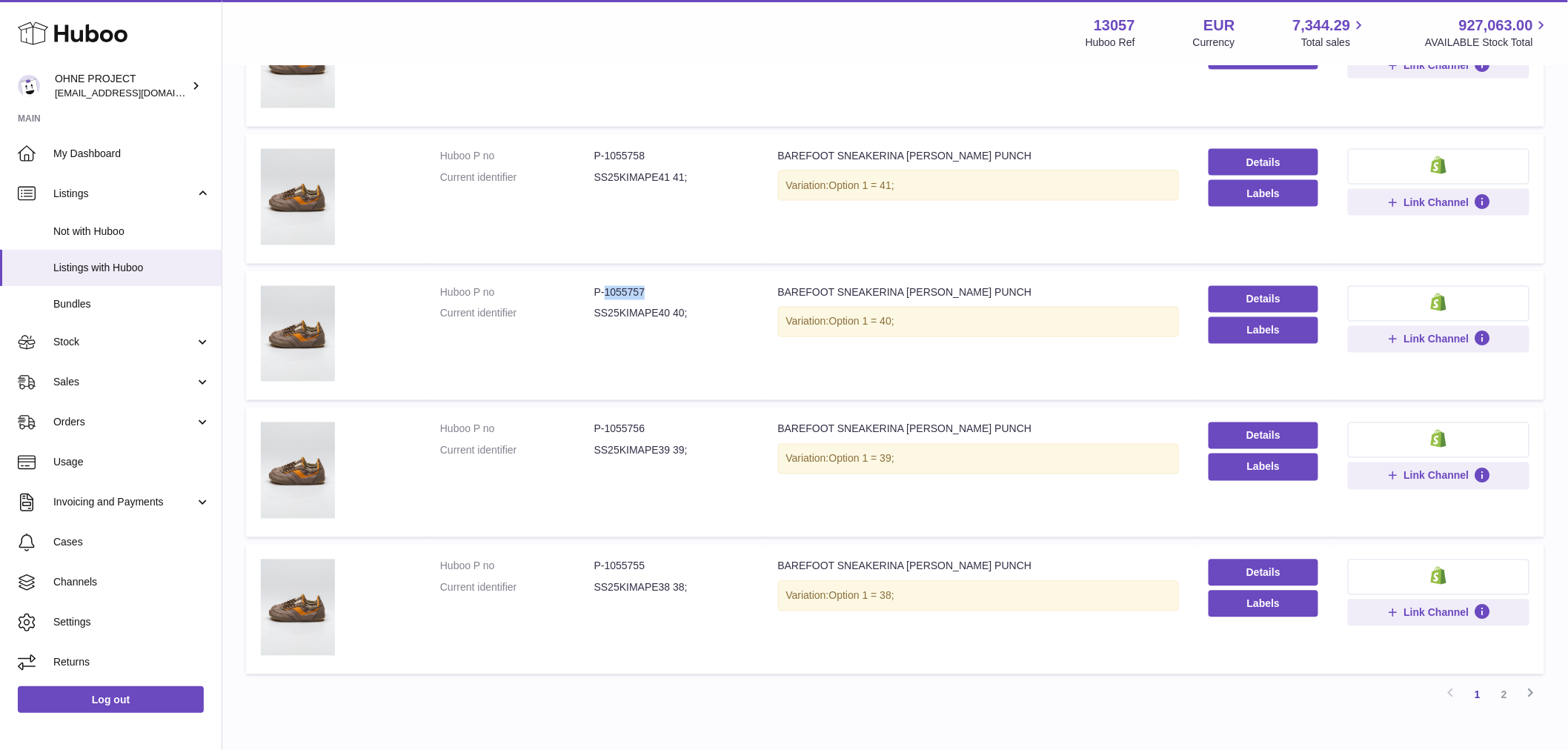
drag, startPoint x: 603, startPoint y: 290, endPoint x: 669, endPoint y: 297, distance: 66.4
click at [669, 297] on dd "P-1055757" at bounding box center [671, 293] width 154 height 14
copy dd "1055757"
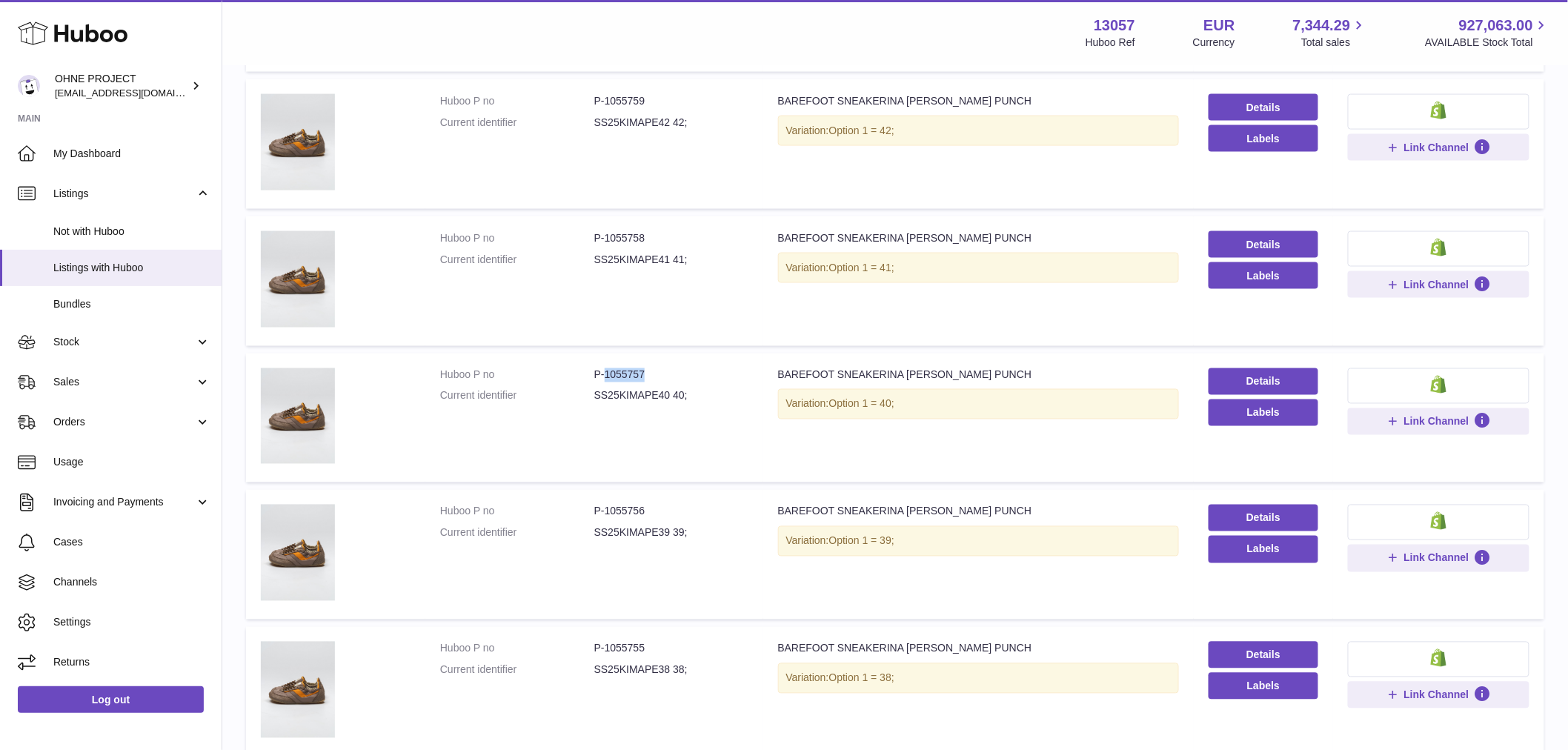
scroll to position [704, 0]
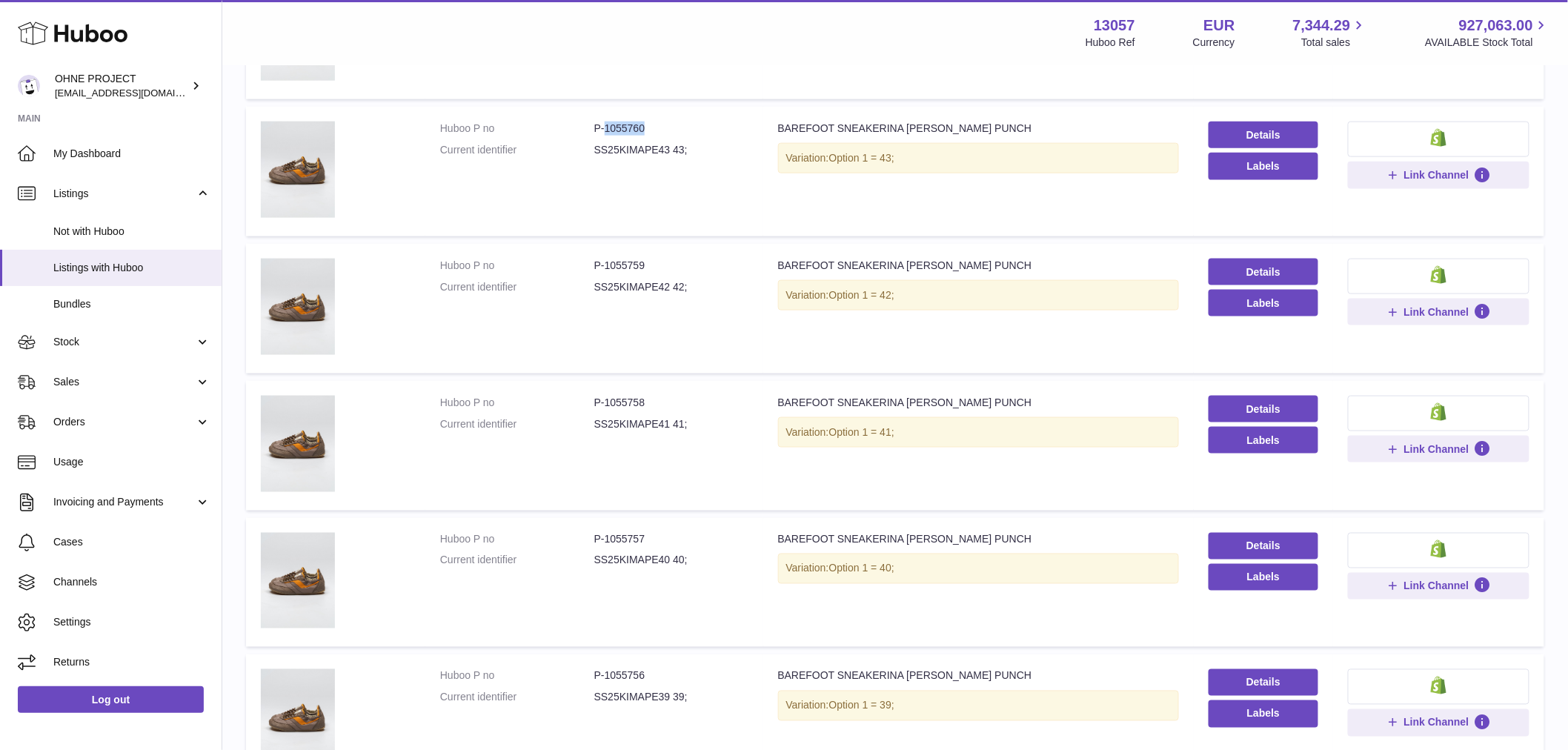
drag, startPoint x: 643, startPoint y: 123, endPoint x: 721, endPoint y: 119, distance: 78.1
click at [721, 119] on td "Huboo P no P-1055760 Current identifier SS25KIMAPE43 43;" at bounding box center [594, 172] width 338 height 130
copy dd "1055760"
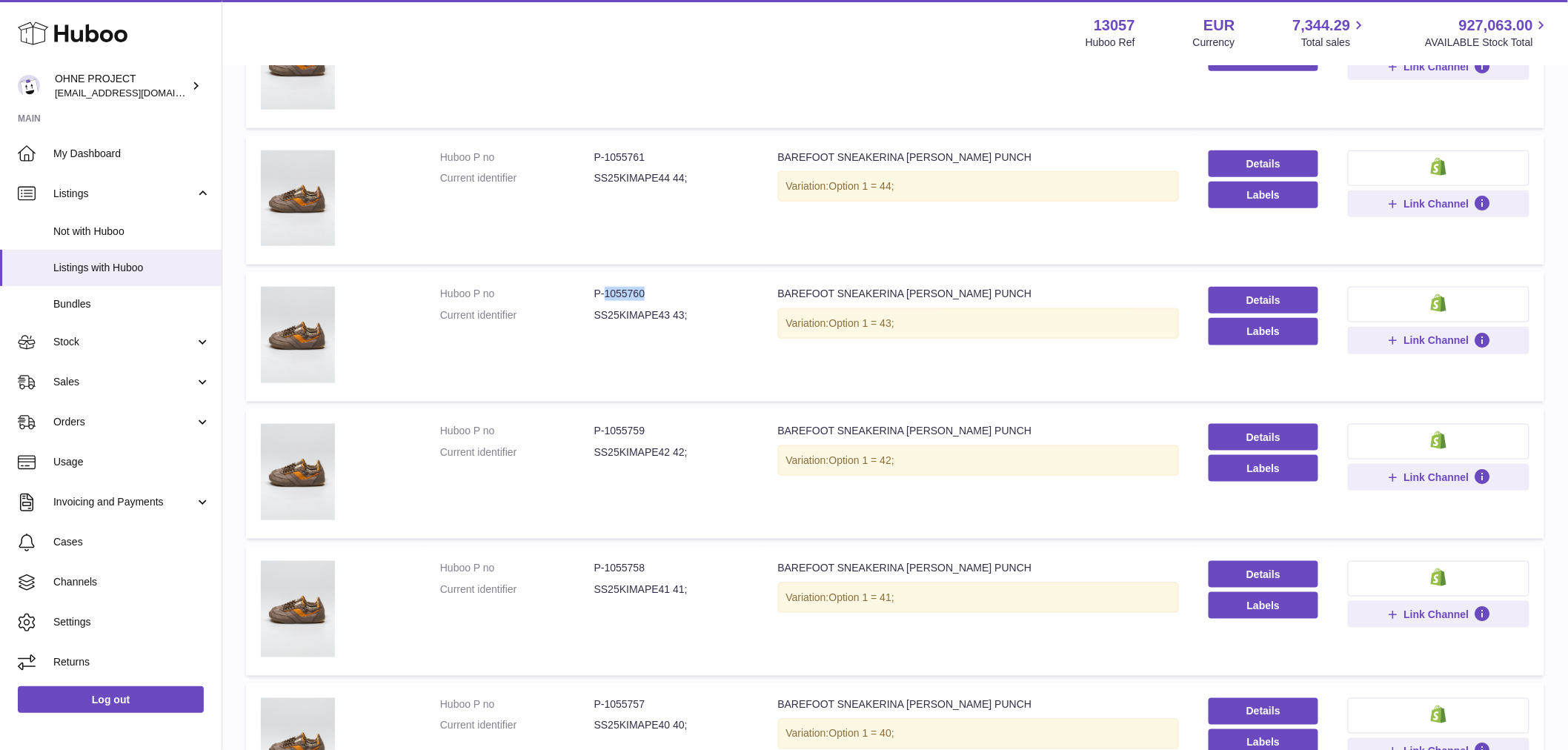
scroll to position [622, 0]
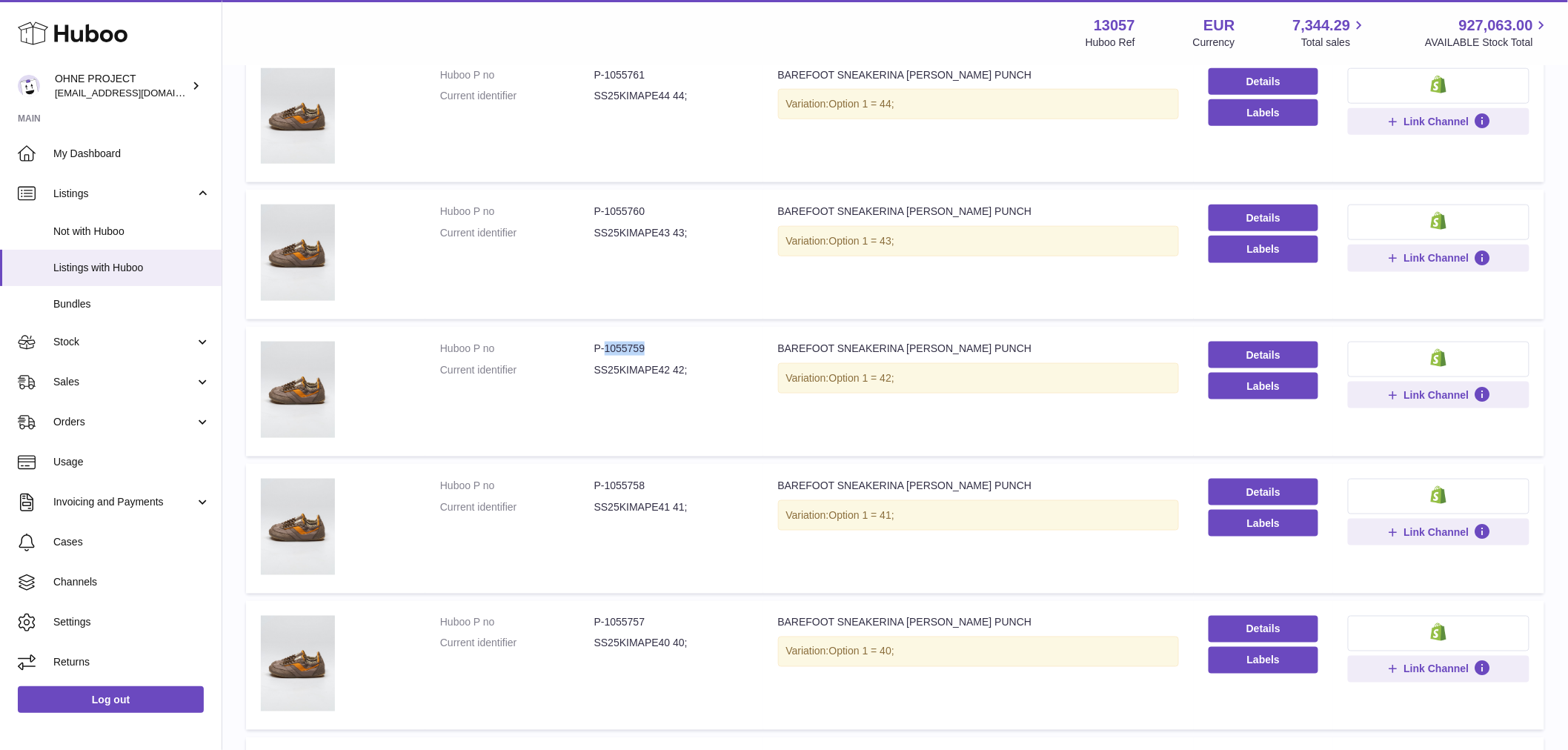
drag, startPoint x: 602, startPoint y: 347, endPoint x: 654, endPoint y: 350, distance: 52.1
click at [654, 350] on dd "P-1055759" at bounding box center [671, 348] width 154 height 14
copy dd "1055759"
drag, startPoint x: 602, startPoint y: 482, endPoint x: 657, endPoint y: 478, distance: 55.1
click at [657, 479] on dd "P-1055758" at bounding box center [671, 486] width 154 height 14
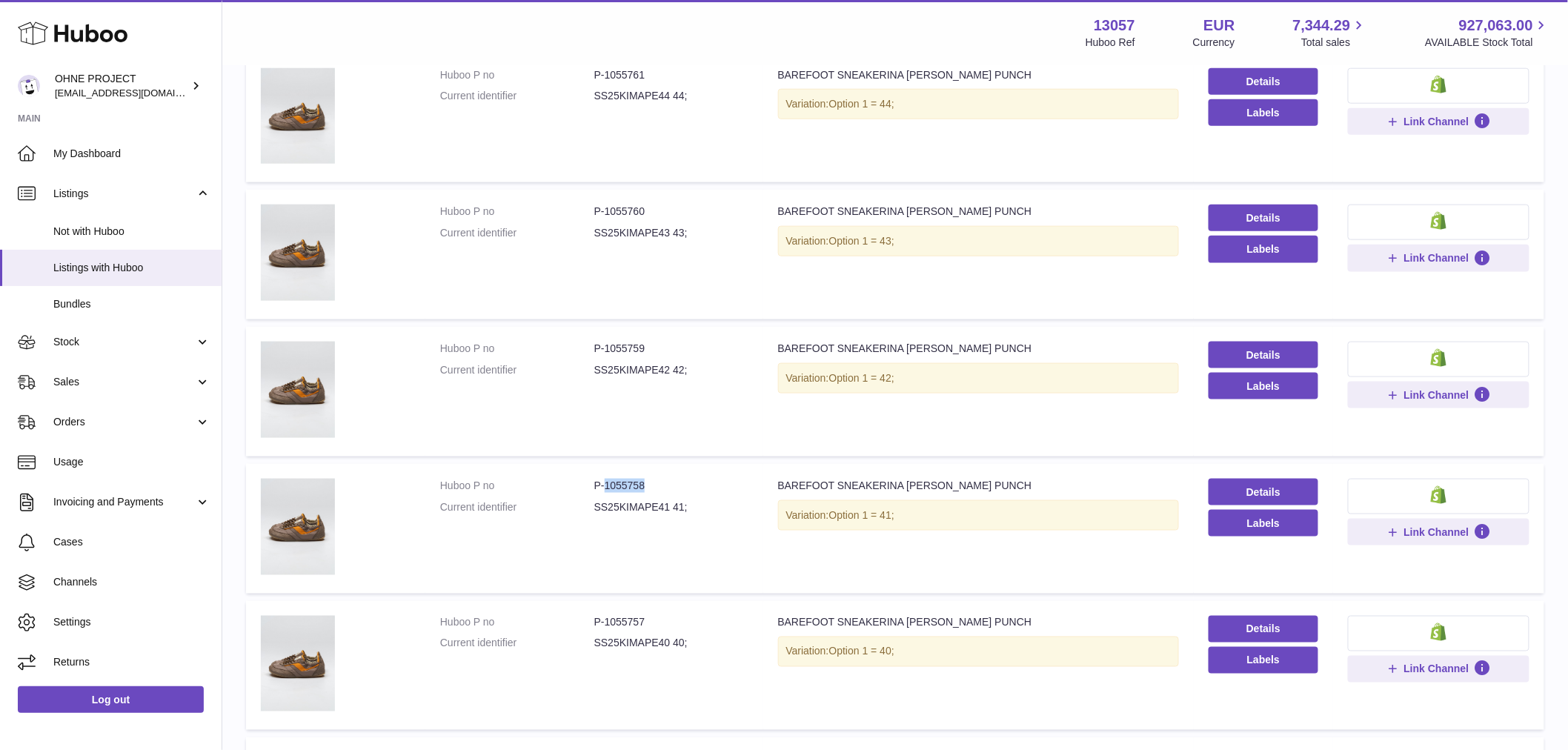
copy dd "1055758"
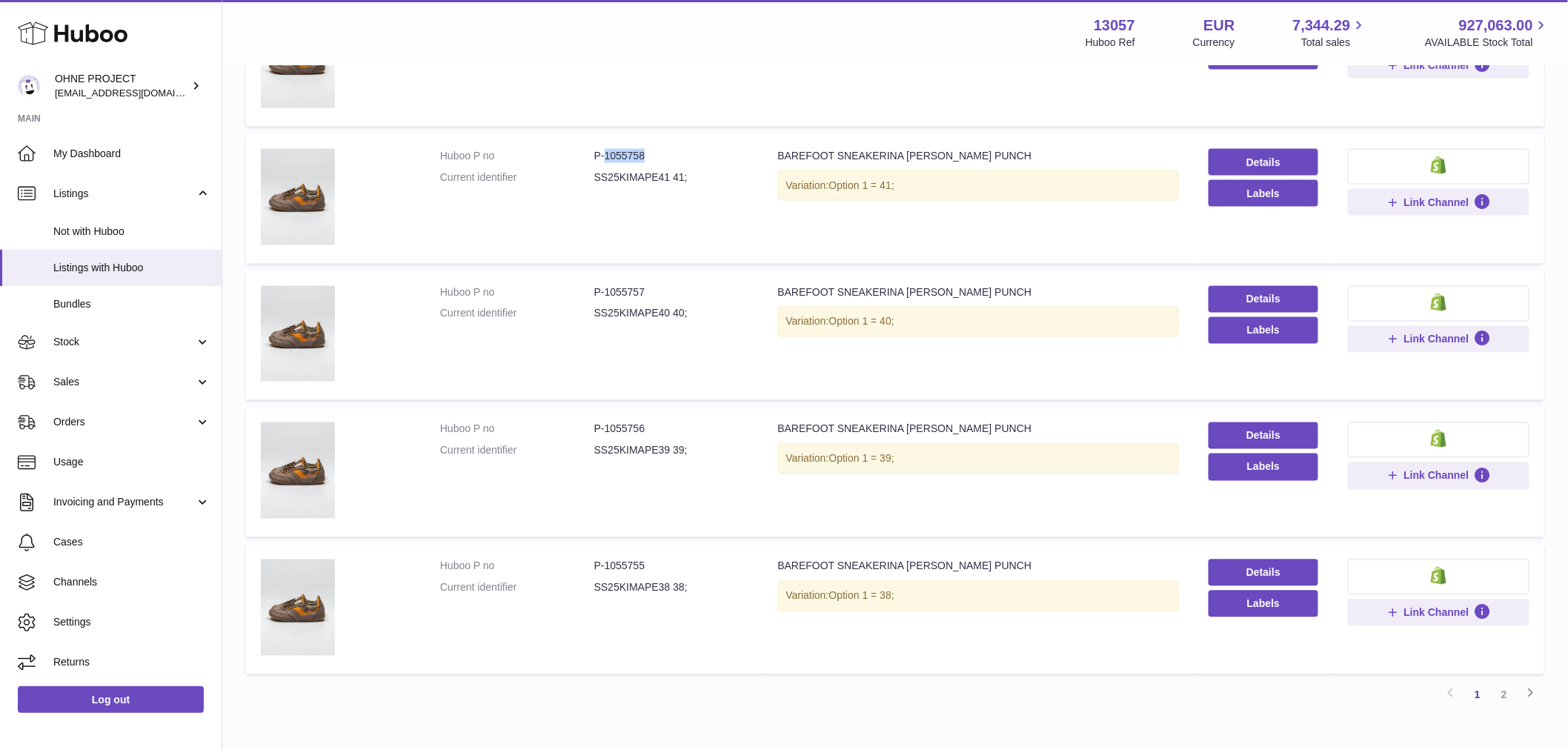
scroll to position [1033, 0]
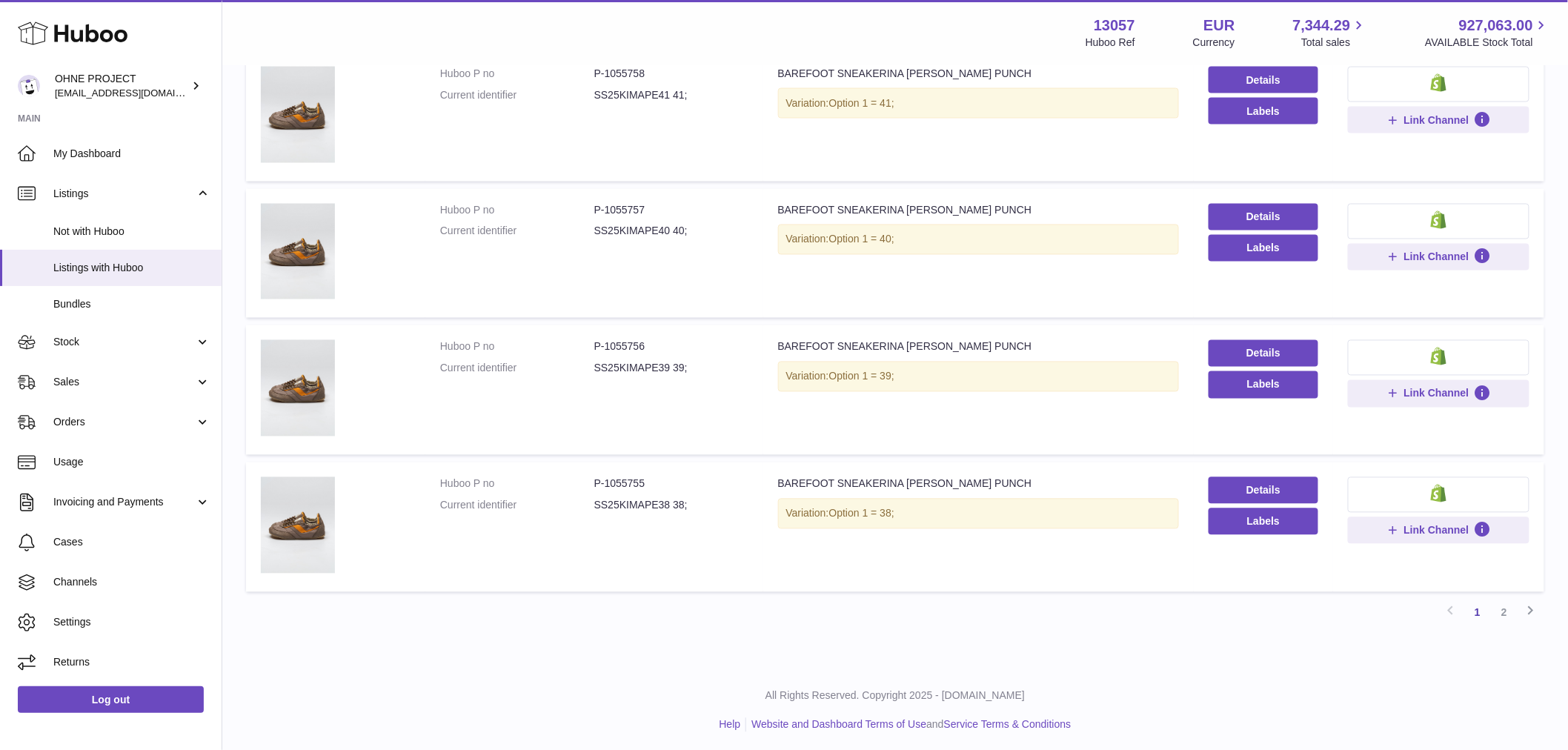
click at [1505, 605] on link "2" at bounding box center [1504, 613] width 27 height 27
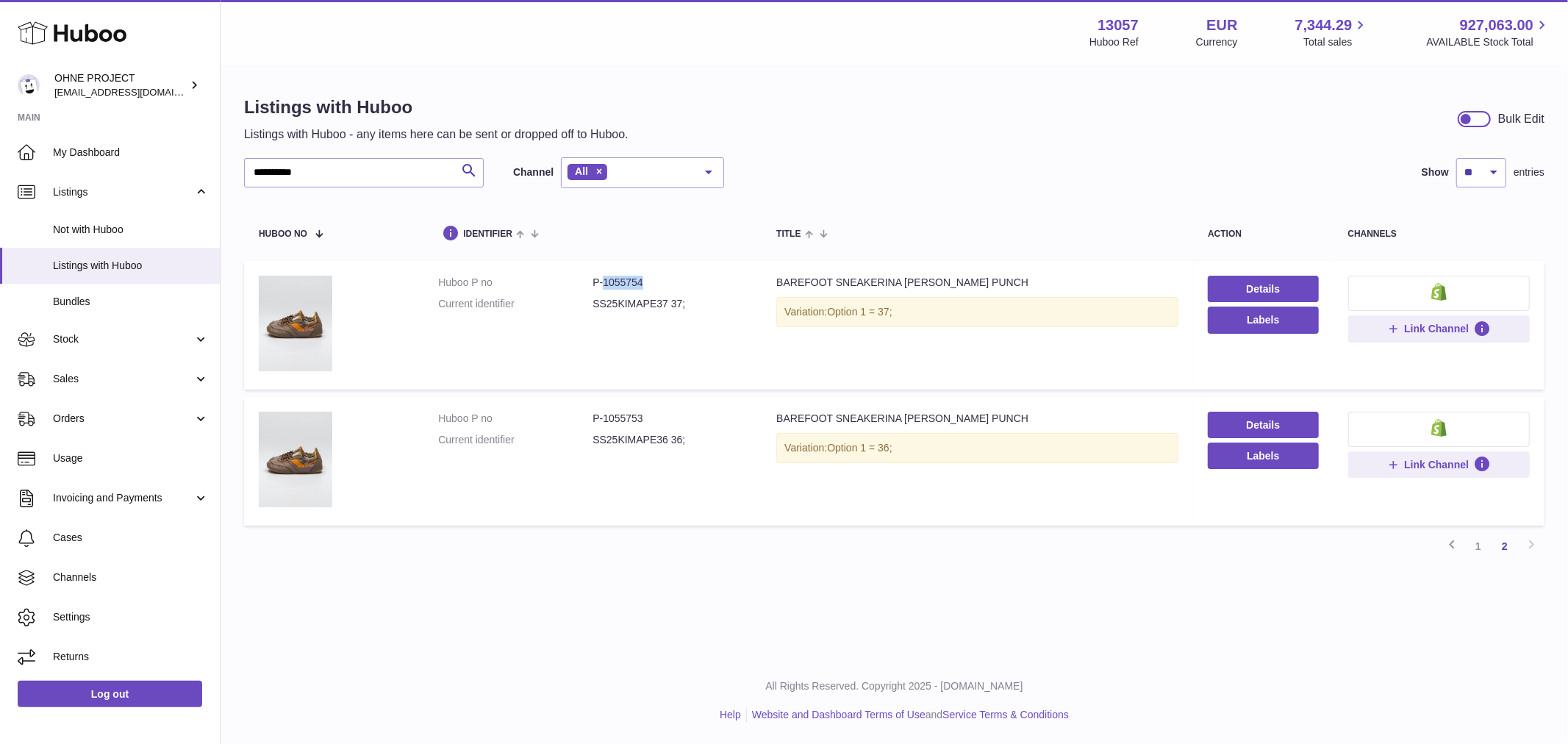
drag, startPoint x: 599, startPoint y: 282, endPoint x: 666, endPoint y: 282, distance: 67.0
click at [666, 282] on dd "P-1055754" at bounding box center [670, 282] width 154 height 14
copy dd "1055754"
click at [1471, 546] on link "1" at bounding box center [1478, 547] width 26 height 26
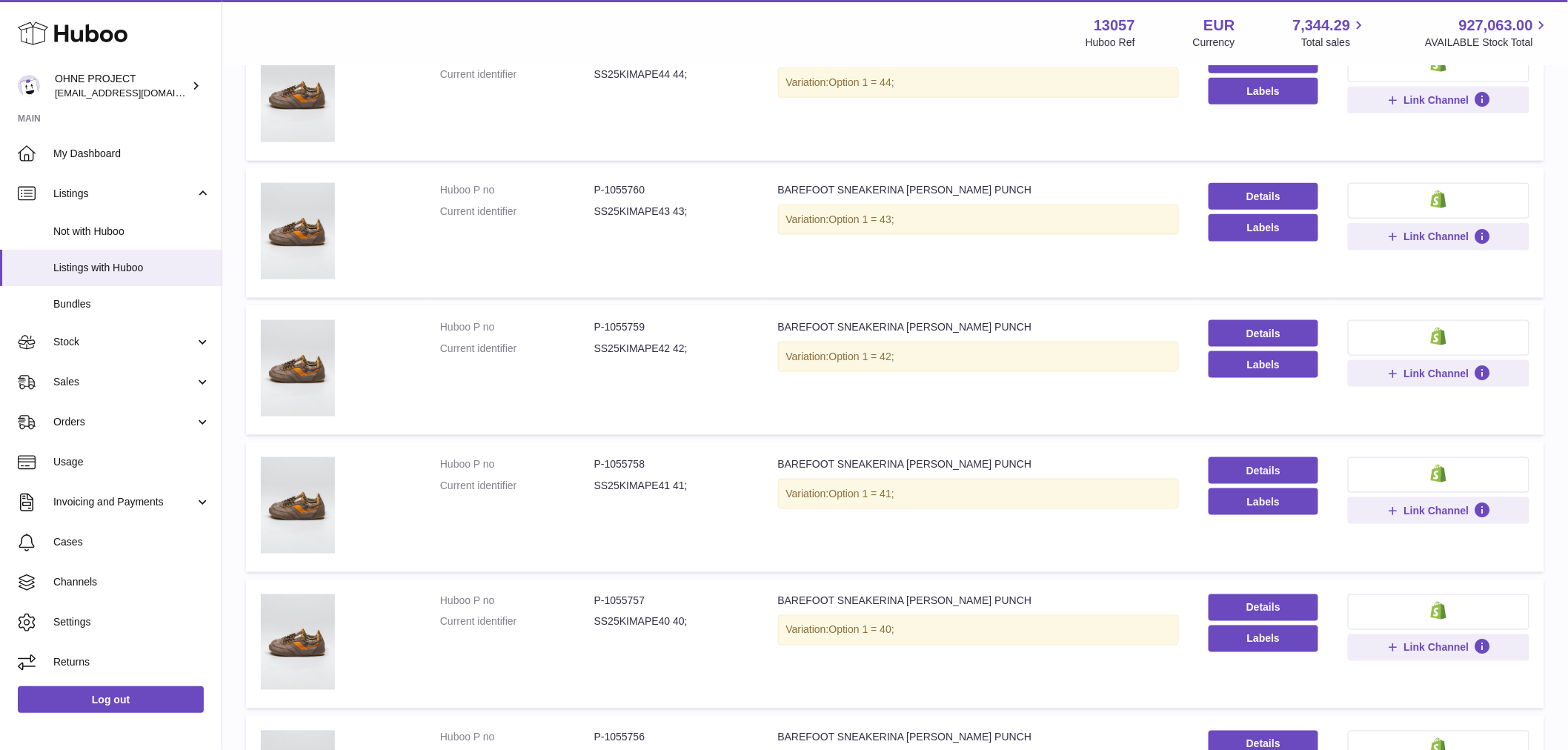
scroll to position [808, 0]
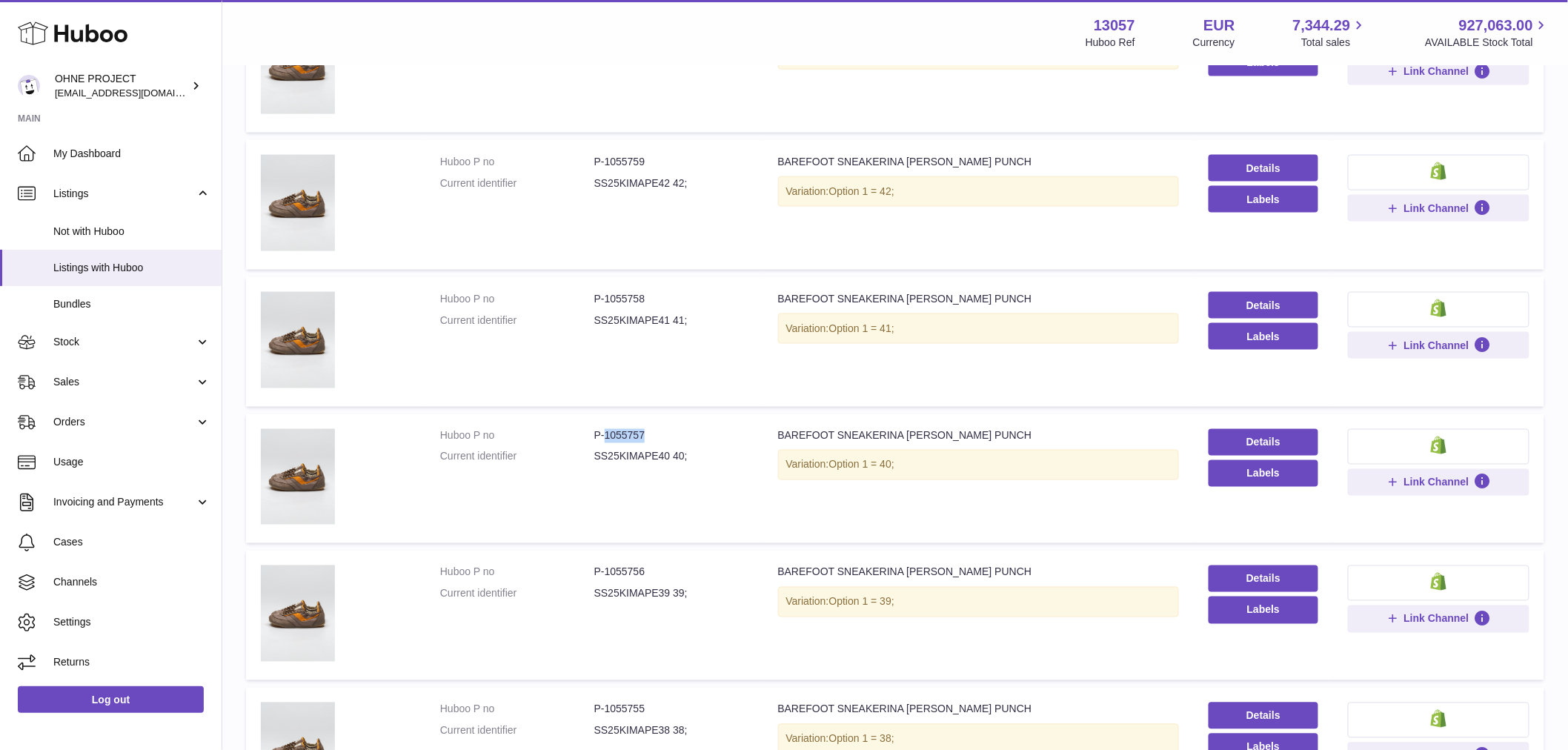
drag, startPoint x: 601, startPoint y: 433, endPoint x: 678, endPoint y: 418, distance: 78.4
click at [678, 419] on td "Huboo P no P-1055757 Current identifier SS25KIMAPE40 40;" at bounding box center [594, 479] width 338 height 130
copy dd "1055757"
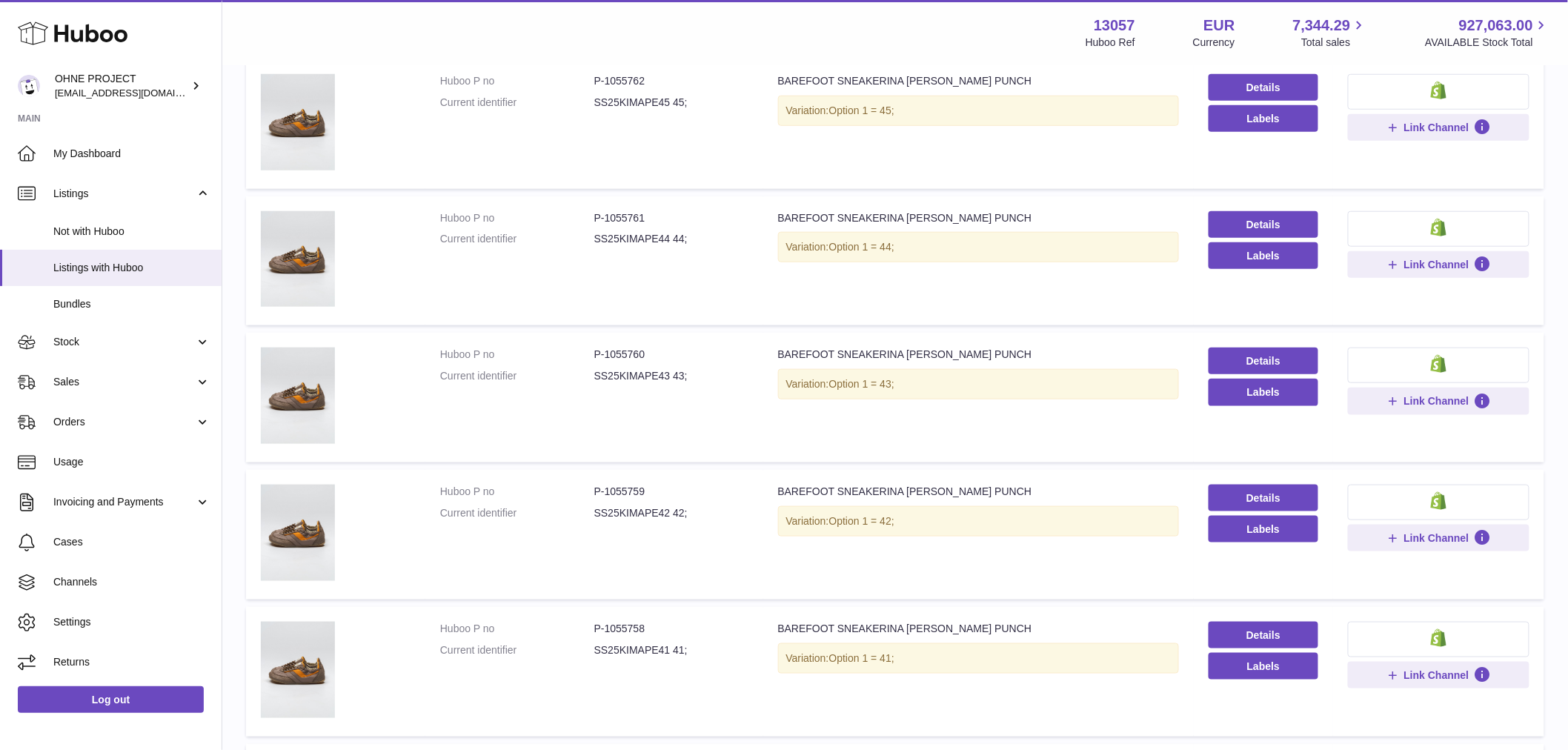
scroll to position [313, 0]
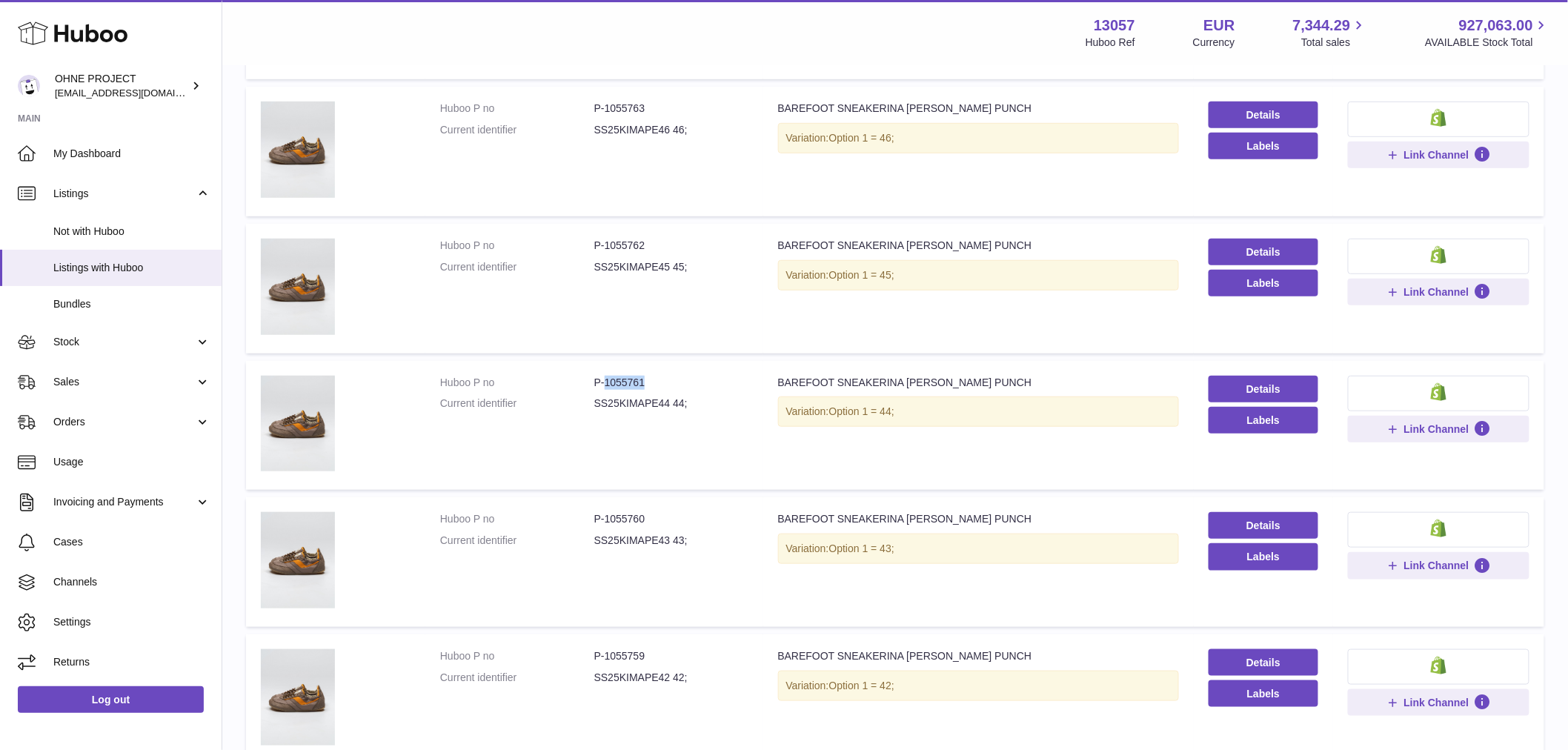
drag, startPoint x: 603, startPoint y: 381, endPoint x: 649, endPoint y: 376, distance: 46.3
click at [649, 379] on dd "P-1055761" at bounding box center [671, 383] width 154 height 14
copy dd "1055761"
drag, startPoint x: 601, startPoint y: 243, endPoint x: 667, endPoint y: 240, distance: 66.1
click at [667, 240] on dd "P-1055762" at bounding box center [671, 245] width 154 height 14
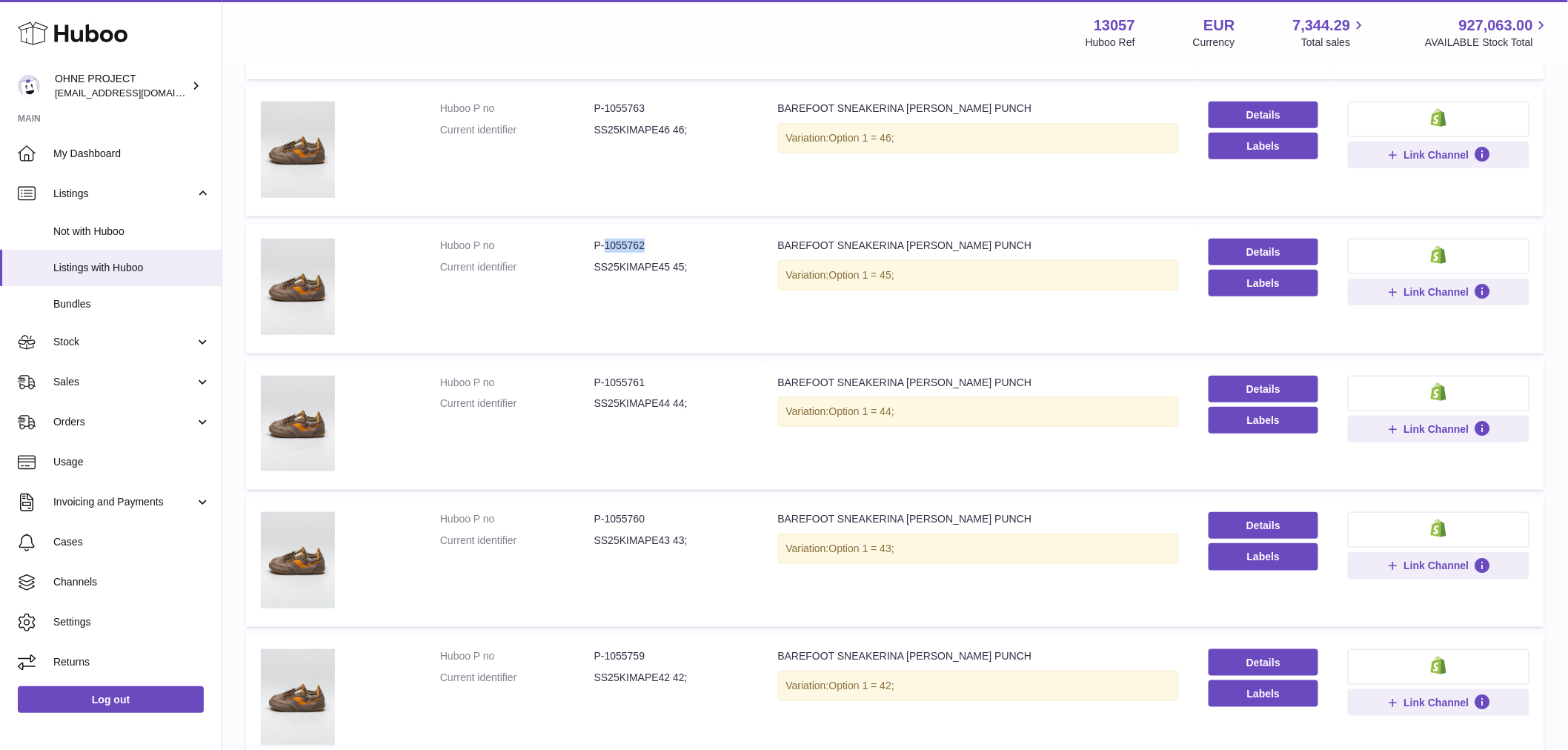
copy dd "1055762"
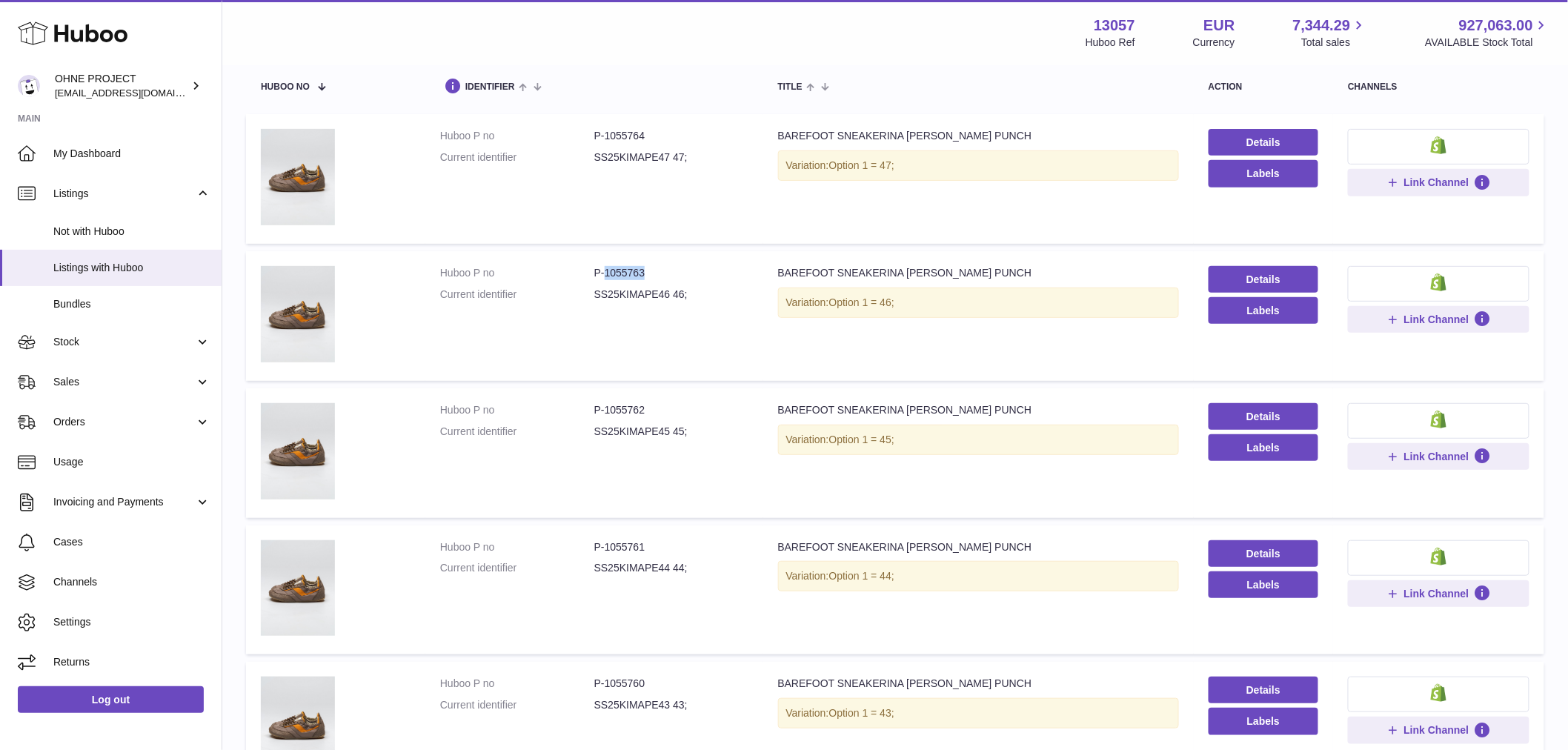
drag, startPoint x: 603, startPoint y: 270, endPoint x: 674, endPoint y: 269, distance: 71.0
click at [674, 269] on dd "P-1055763" at bounding box center [671, 273] width 154 height 14
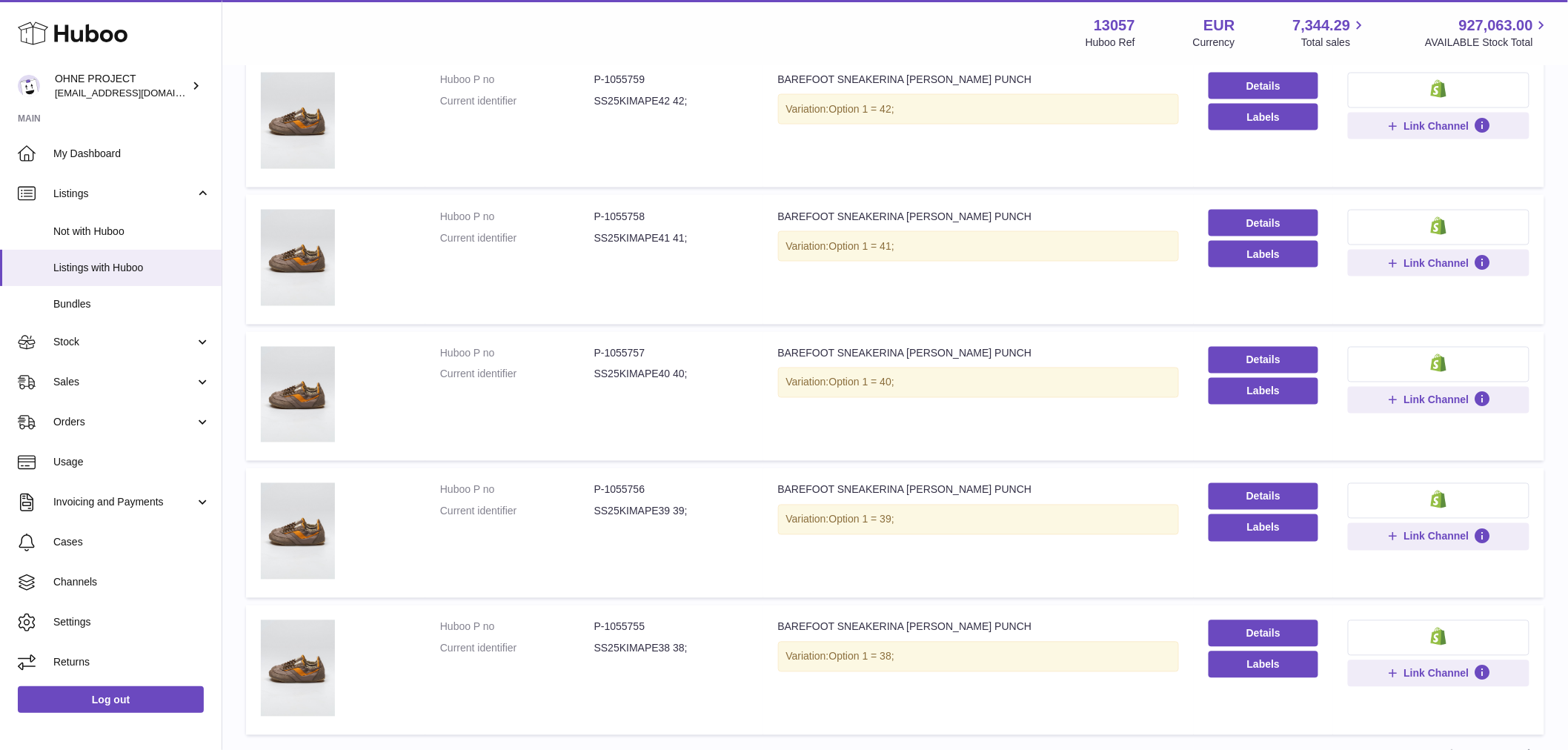
scroll to position [973, 0]
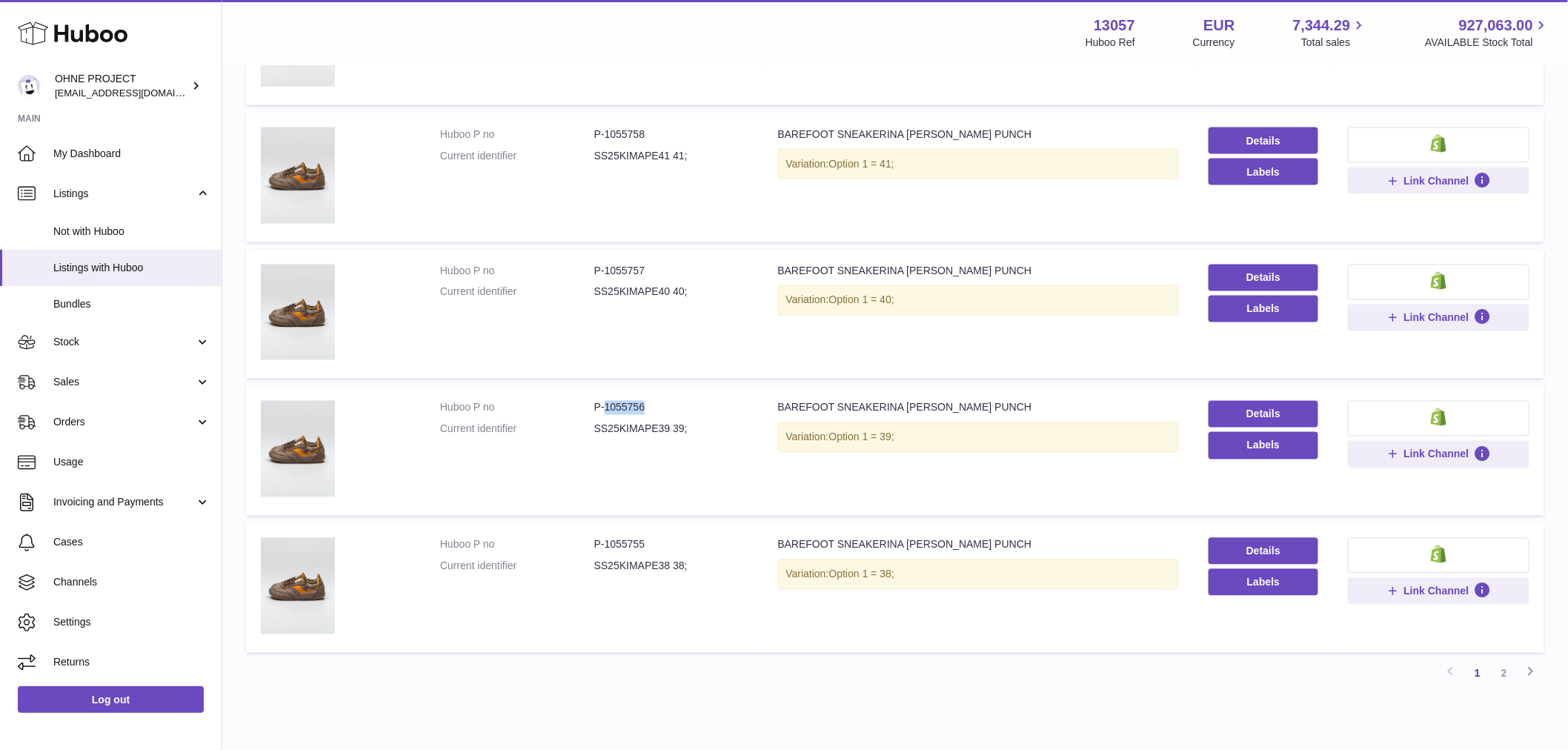
drag, startPoint x: 617, startPoint y: 405, endPoint x: 659, endPoint y: 405, distance: 42.0
click at [659, 405] on dd "P-1055756" at bounding box center [671, 408] width 154 height 14
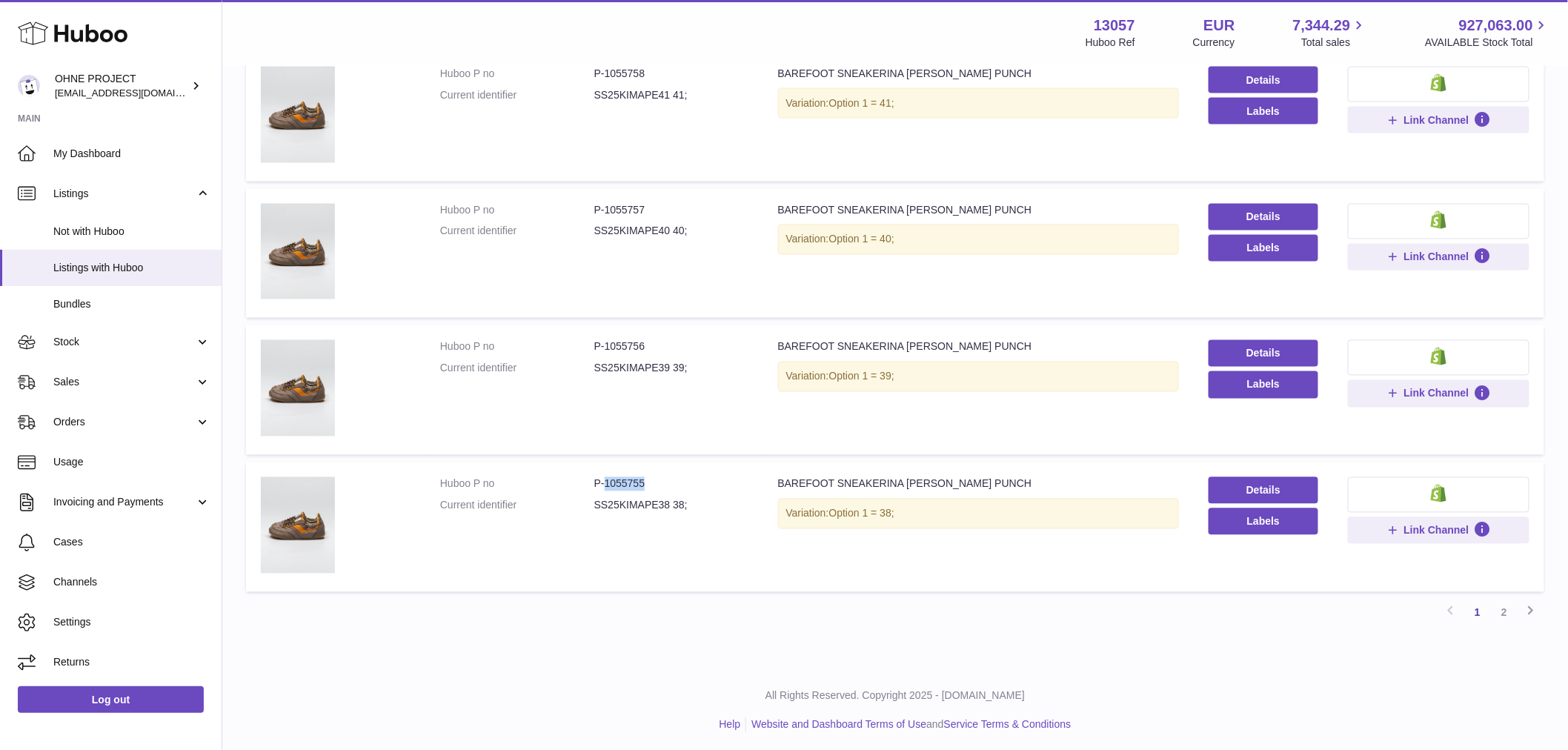
drag, startPoint x: 603, startPoint y: 482, endPoint x: 645, endPoint y: 475, distance: 42.6
click at [645, 477] on dd "P-1055755" at bounding box center [671, 484] width 154 height 14
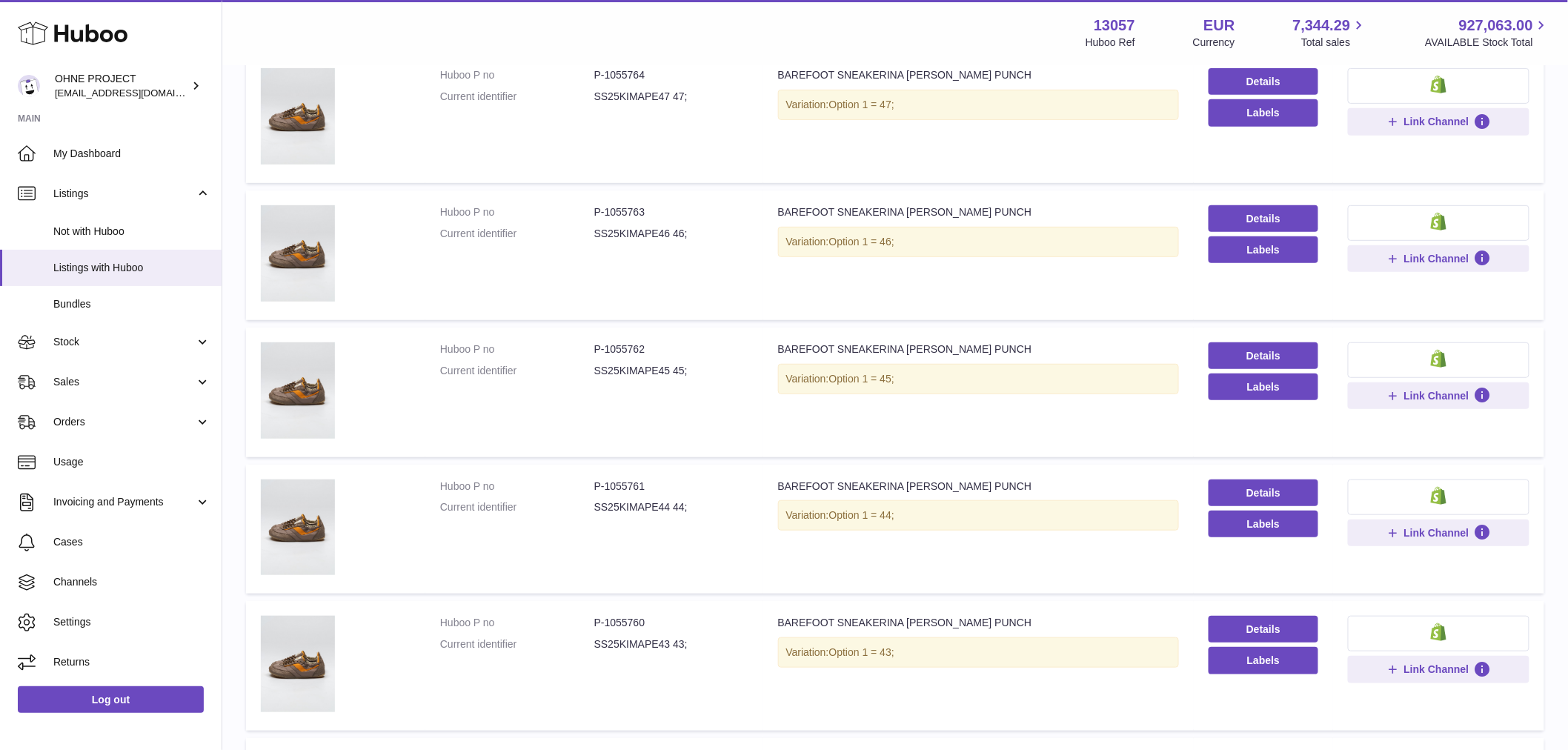
scroll to position [46, 0]
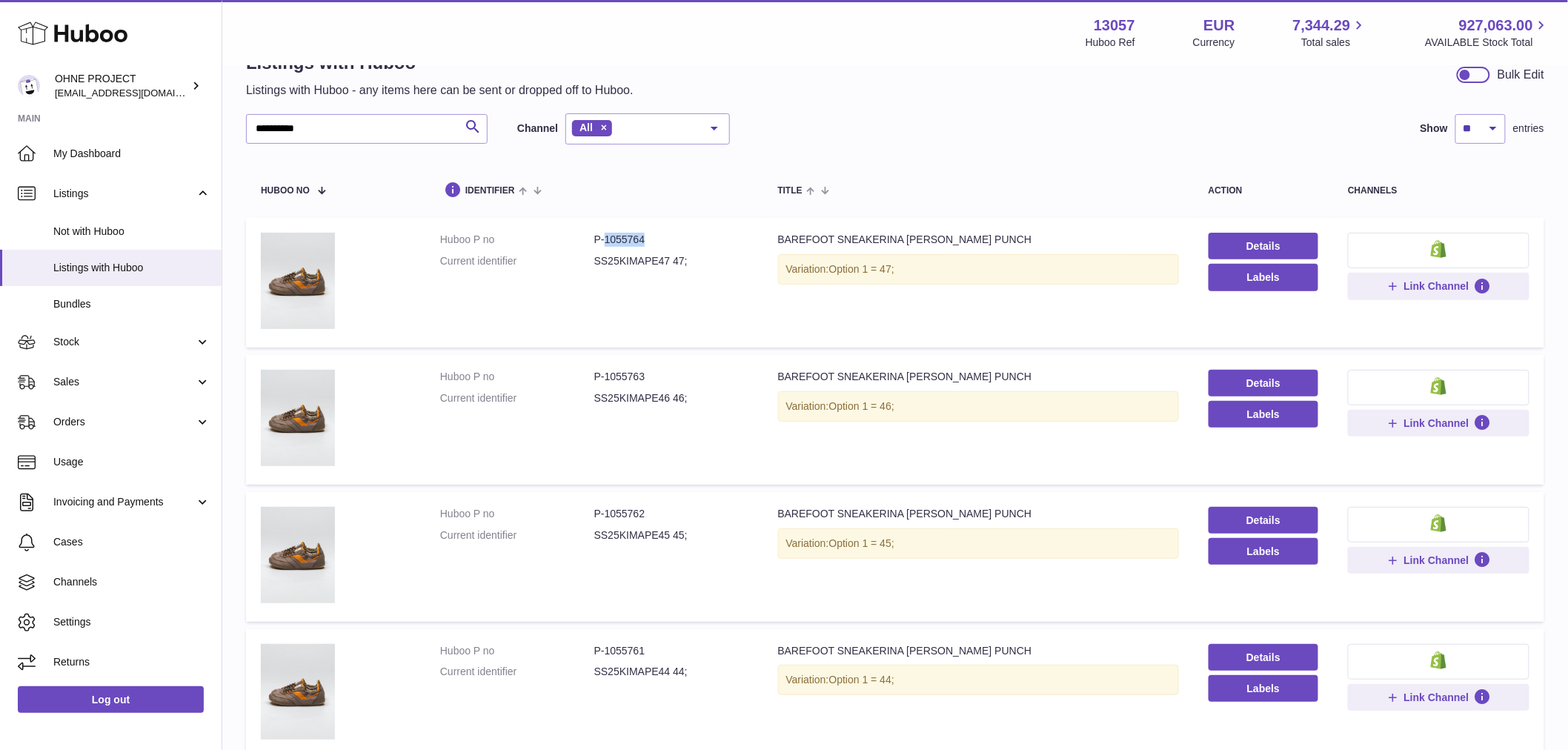
drag, startPoint x: 602, startPoint y: 237, endPoint x: 662, endPoint y: 229, distance: 60.5
click at [662, 229] on td "Huboo P no P-1055764 Current identifier SS25KIMAPE47 47;" at bounding box center [594, 283] width 338 height 130
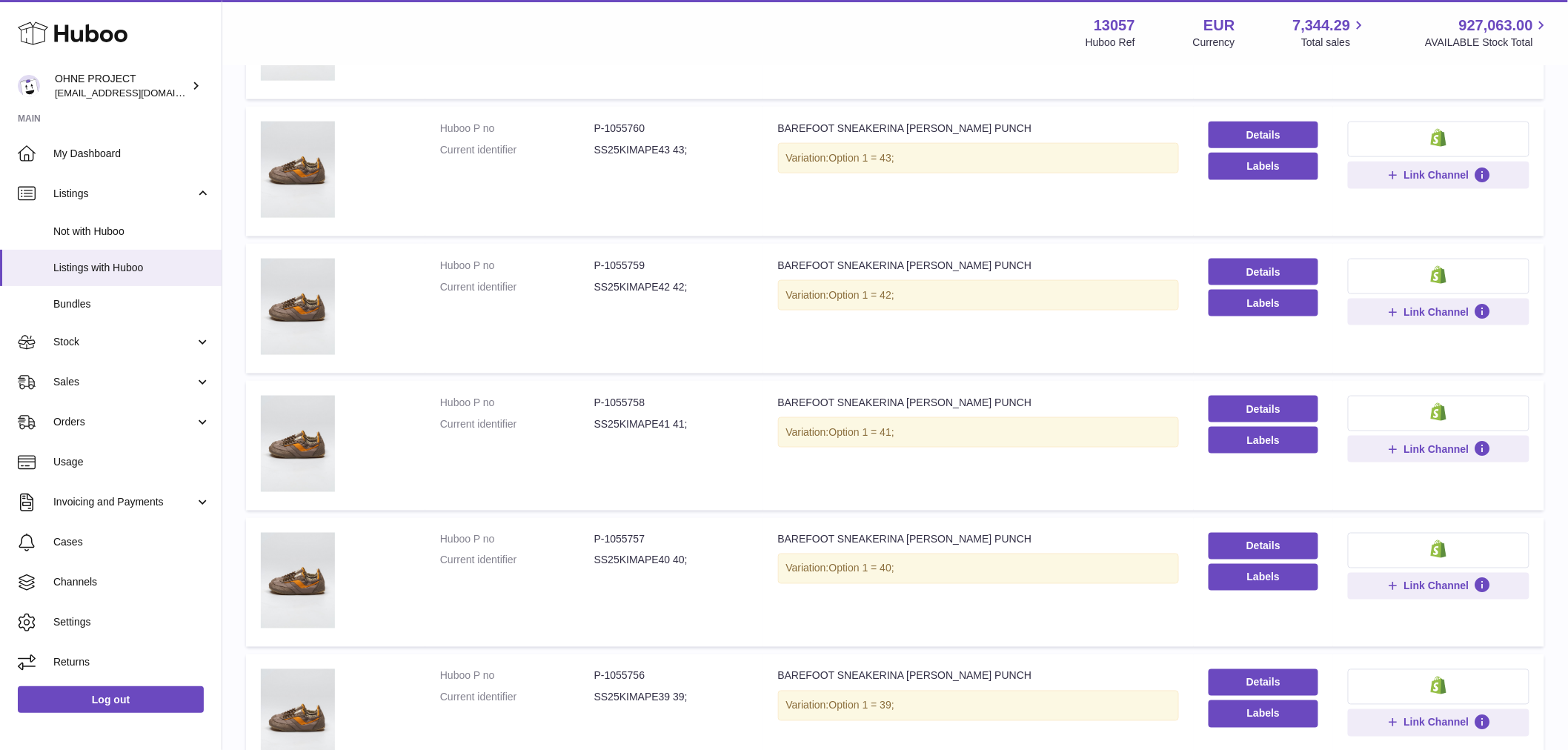
scroll to position [1033, 0]
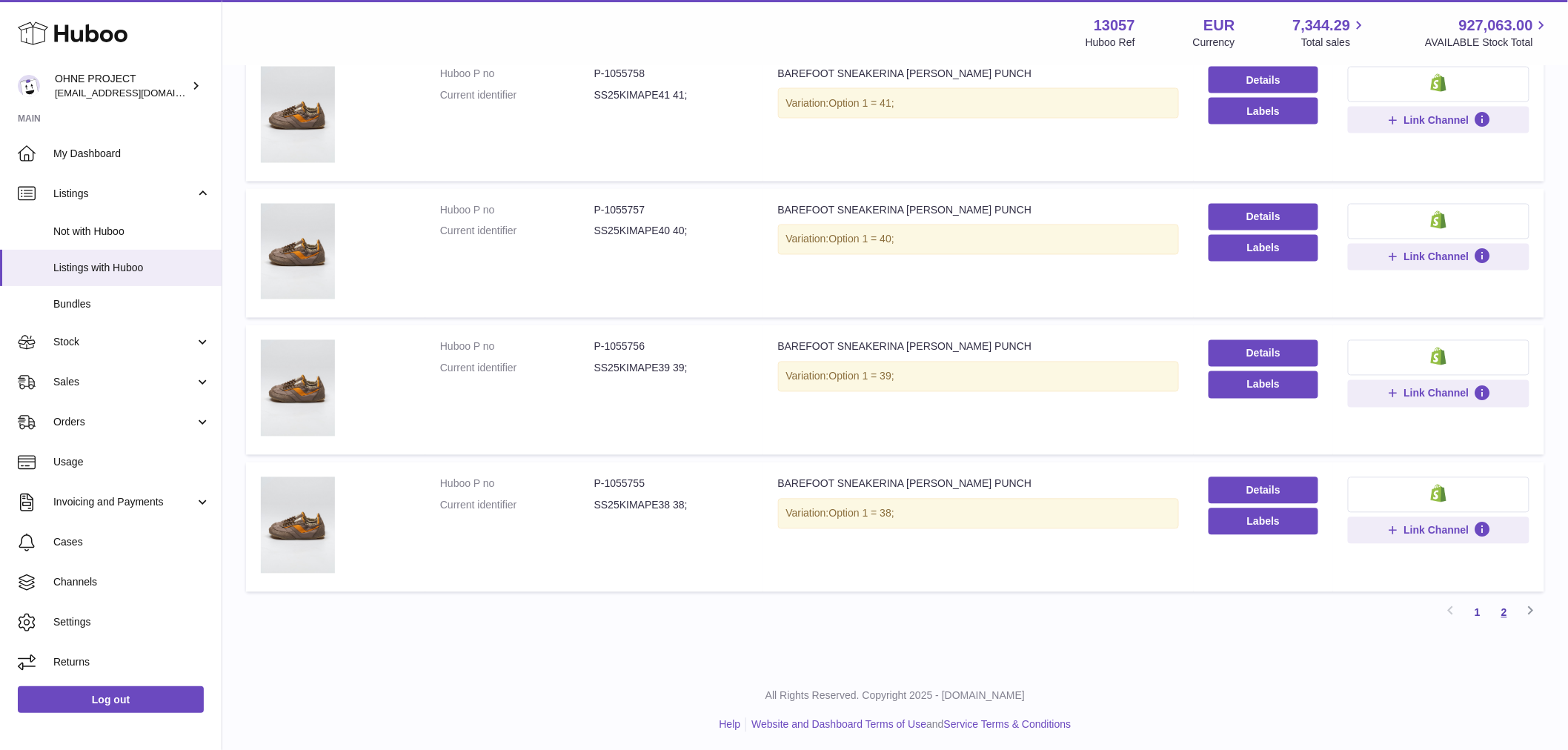
click at [1506, 614] on link "2" at bounding box center [1504, 613] width 27 height 27
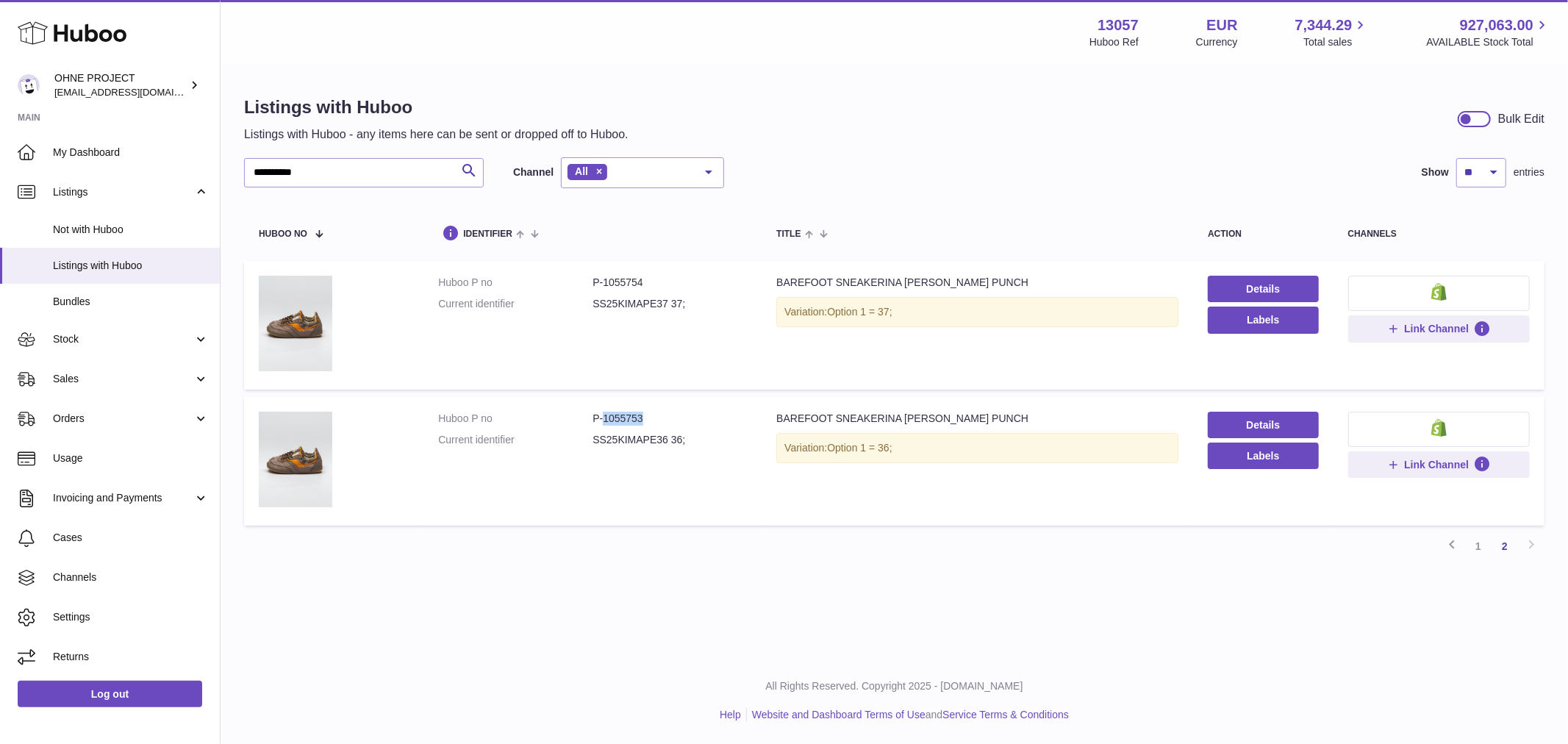
drag, startPoint x: 600, startPoint y: 415, endPoint x: 664, endPoint y: 415, distance: 64.0
click at [664, 415] on dd "P-1055753" at bounding box center [670, 418] width 154 height 14
click at [1481, 553] on link "1" at bounding box center [1478, 547] width 26 height 26
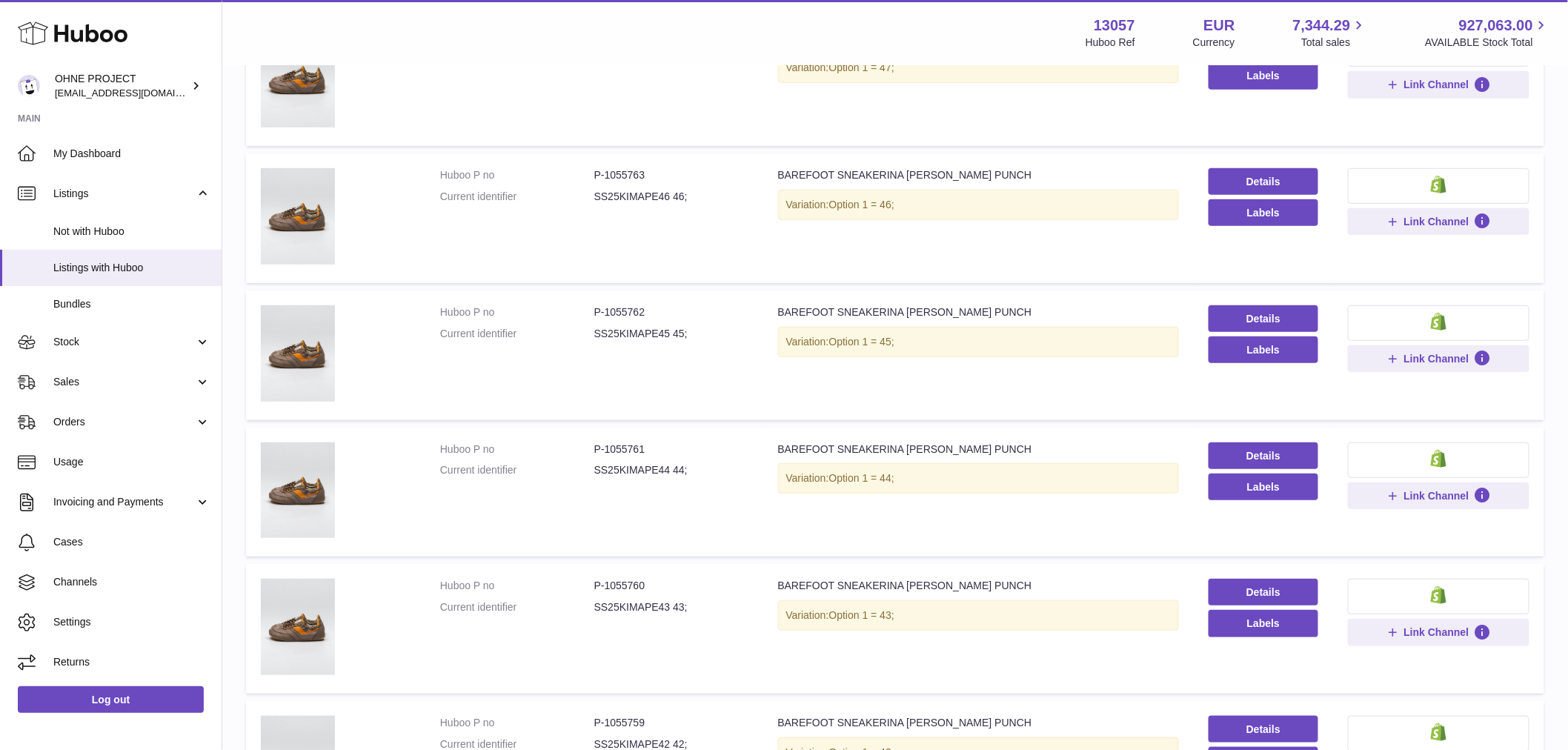
scroll to position [411, 0]
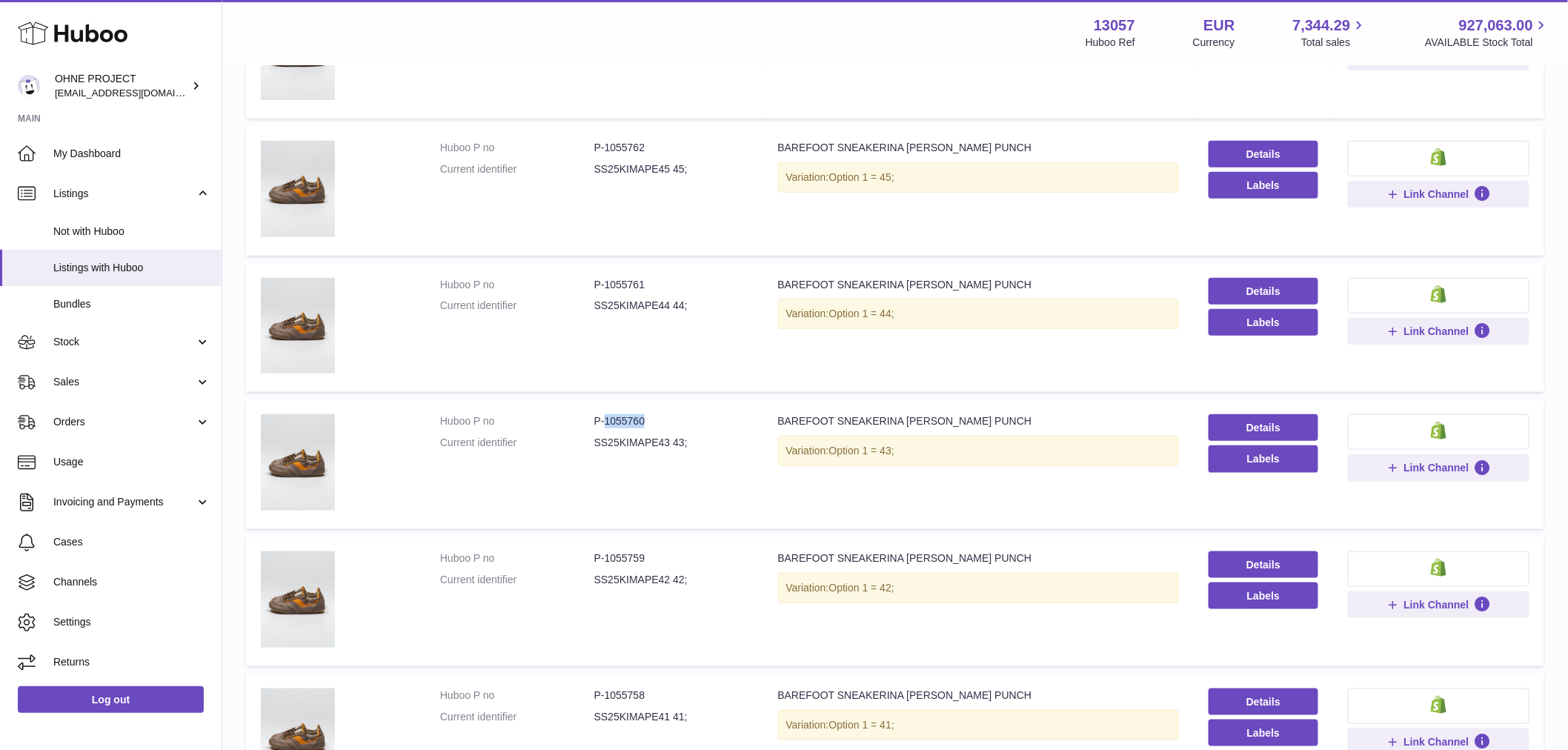
drag, startPoint x: 601, startPoint y: 419, endPoint x: 668, endPoint y: 419, distance: 67.0
click at [668, 419] on dd "P-1055760" at bounding box center [671, 421] width 154 height 14
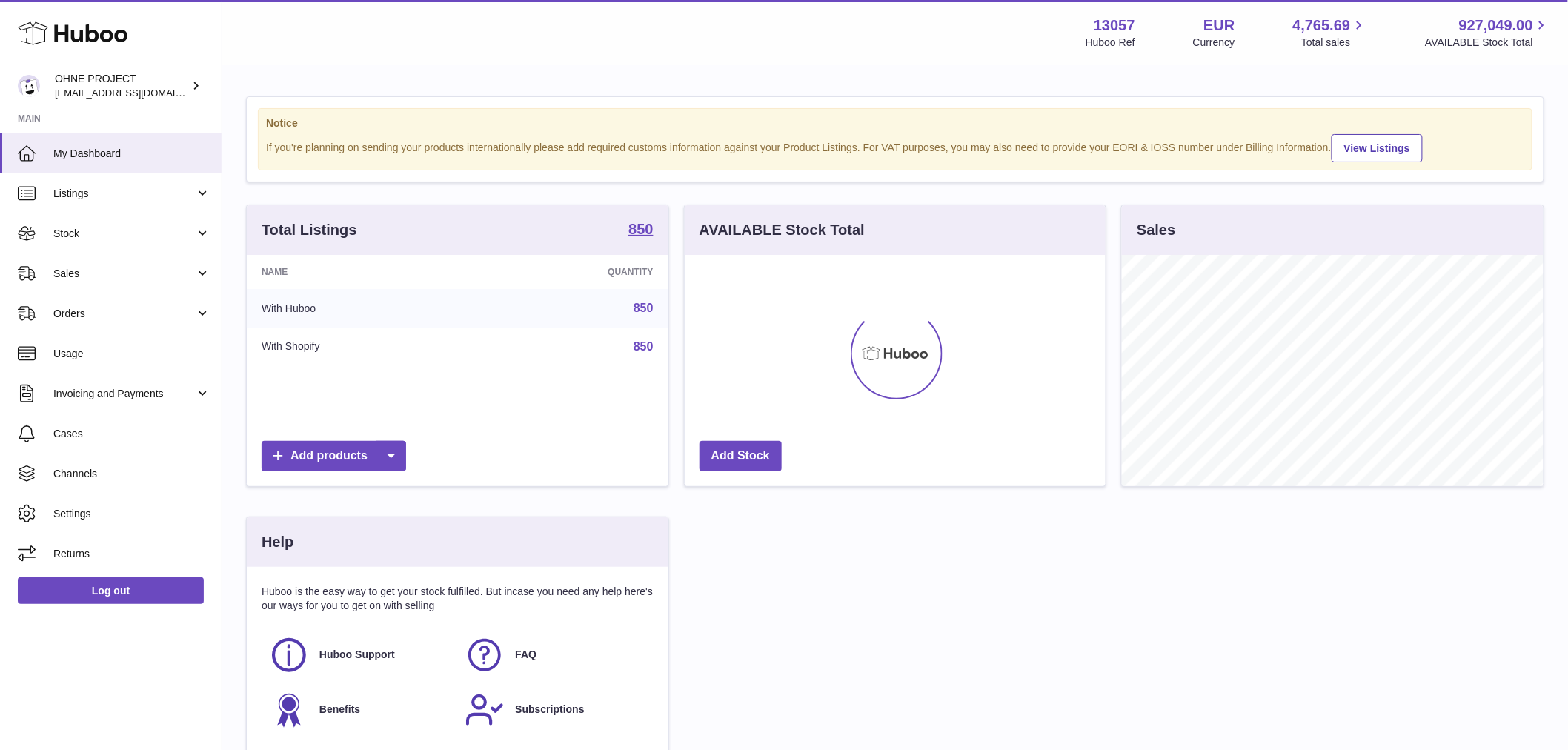
scroll to position [231, 421]
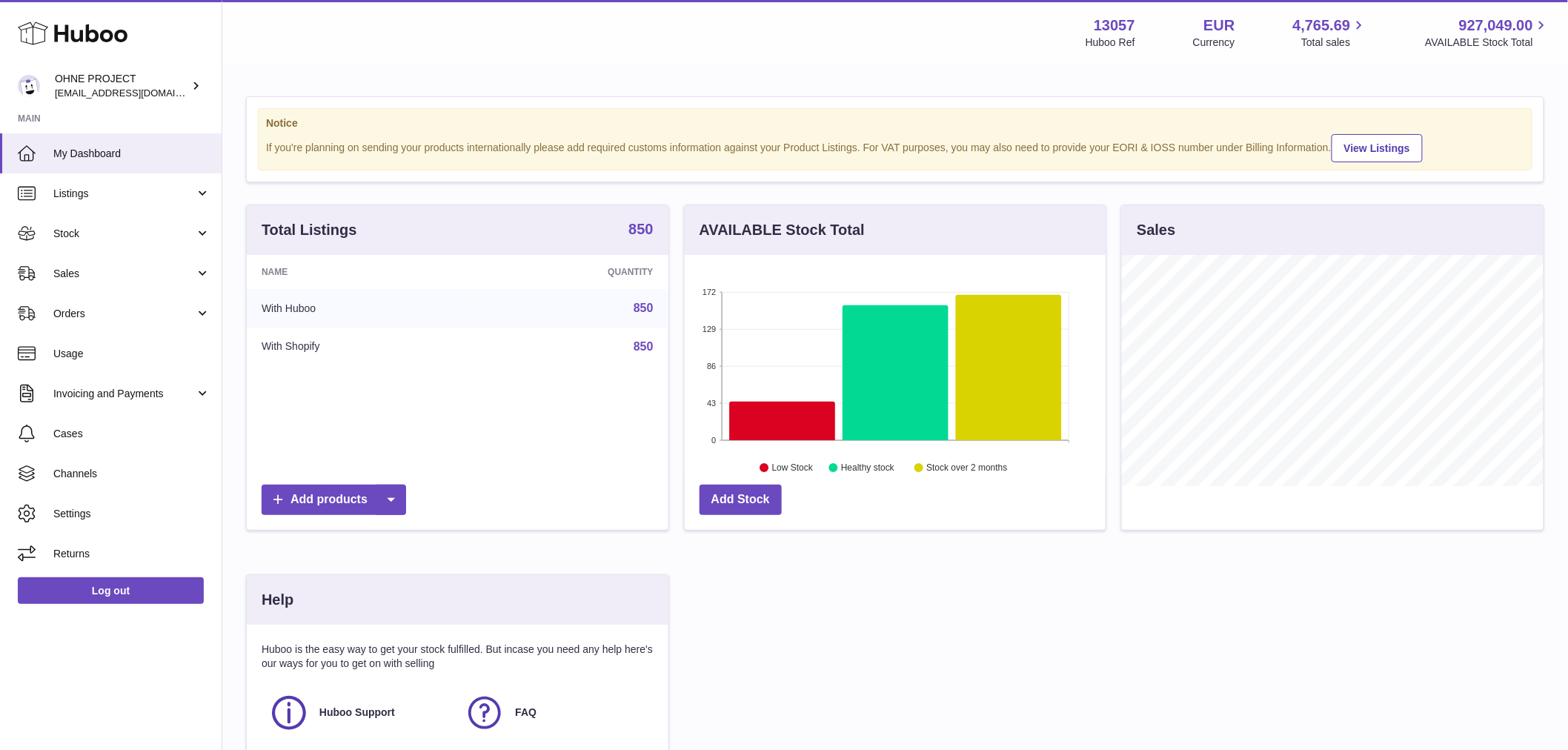
click at [639, 236] on strong "850" at bounding box center [641, 229] width 25 height 15
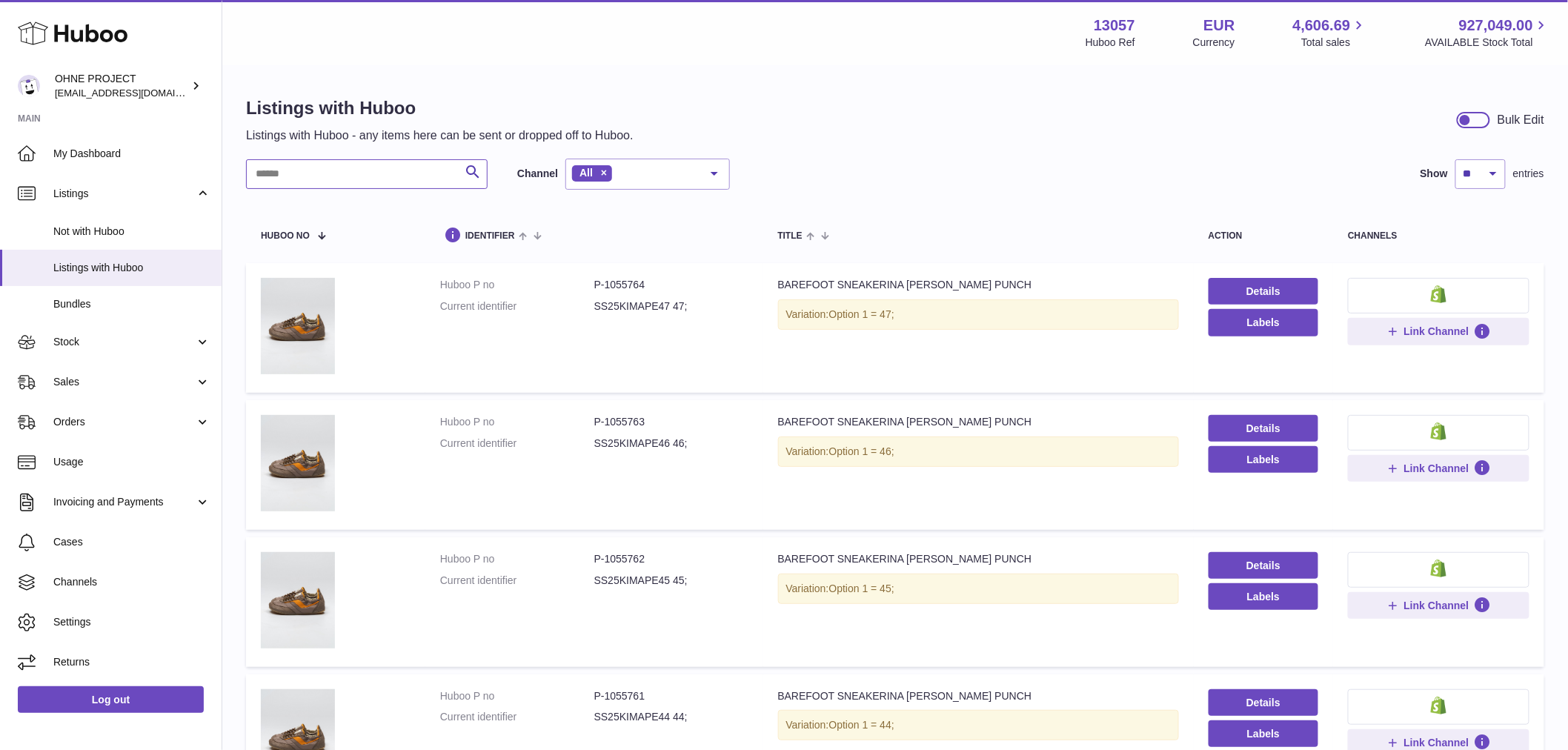
click at [390, 173] on input "text" at bounding box center [367, 174] width 242 height 30
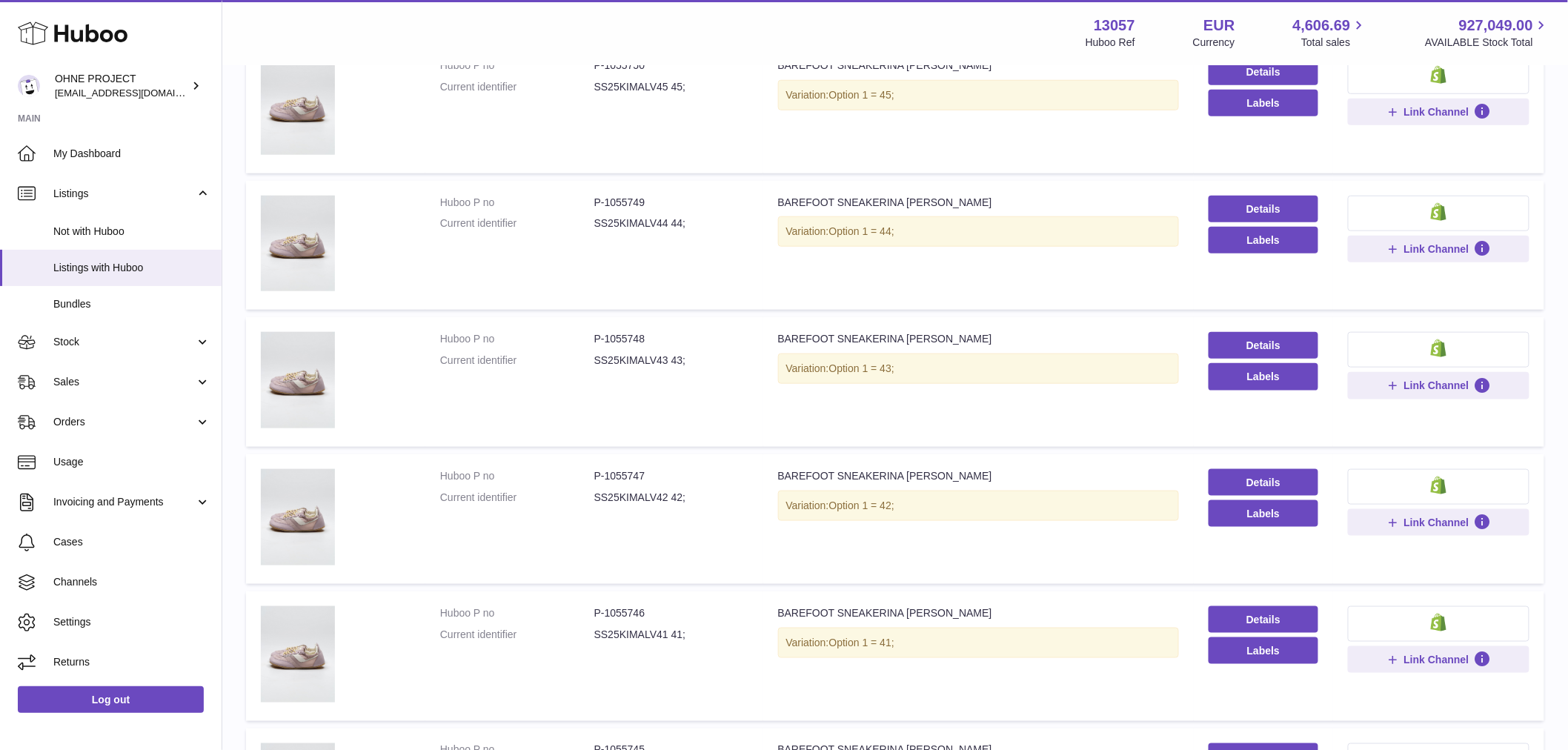
scroll to position [742, 0]
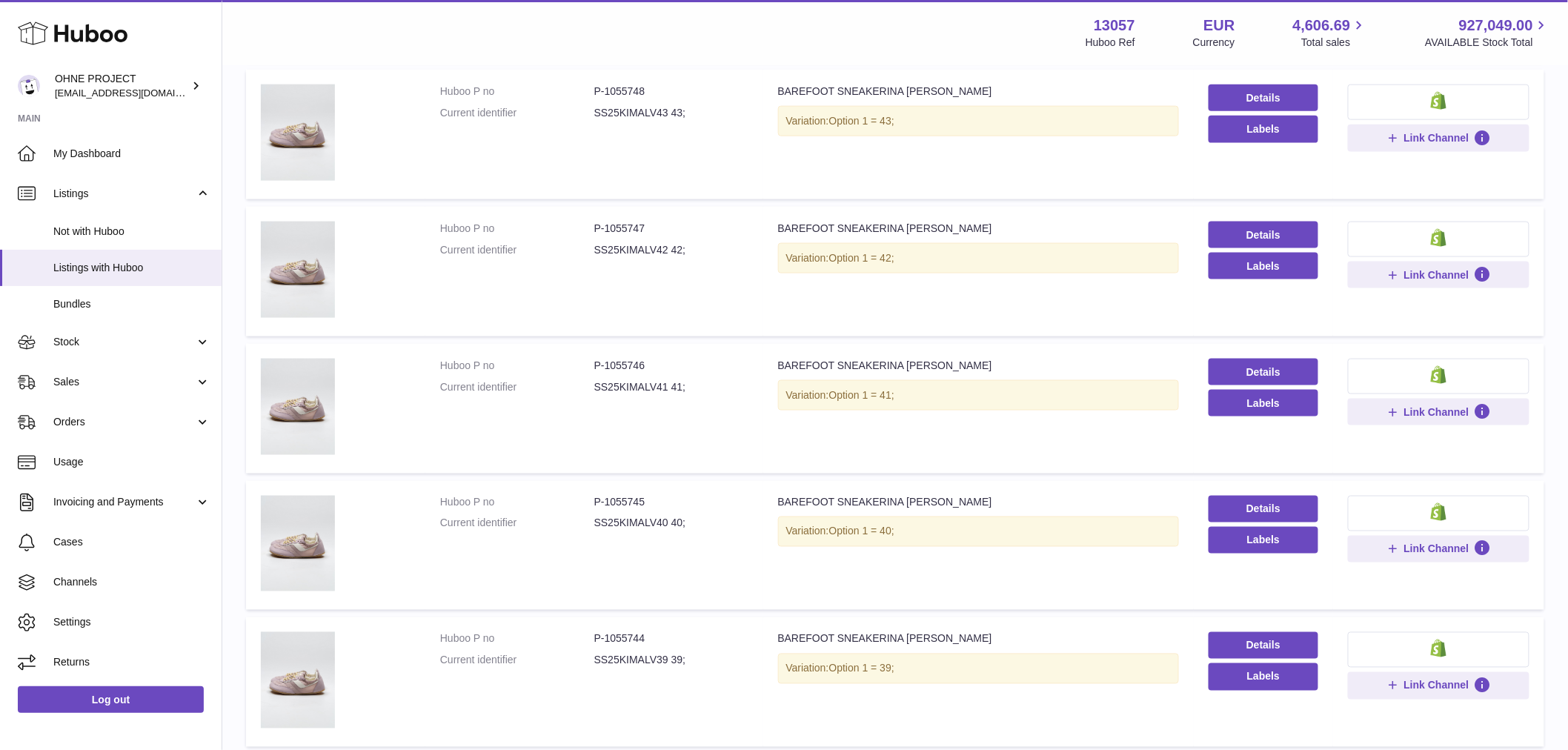
type input "**********"
drag, startPoint x: 604, startPoint y: 360, endPoint x: 678, endPoint y: 360, distance: 74.0
click at [678, 360] on dd "P-1055746" at bounding box center [671, 365] width 154 height 14
copy dd "1055746"
